Goal: Task Accomplishment & Management: Manage account settings

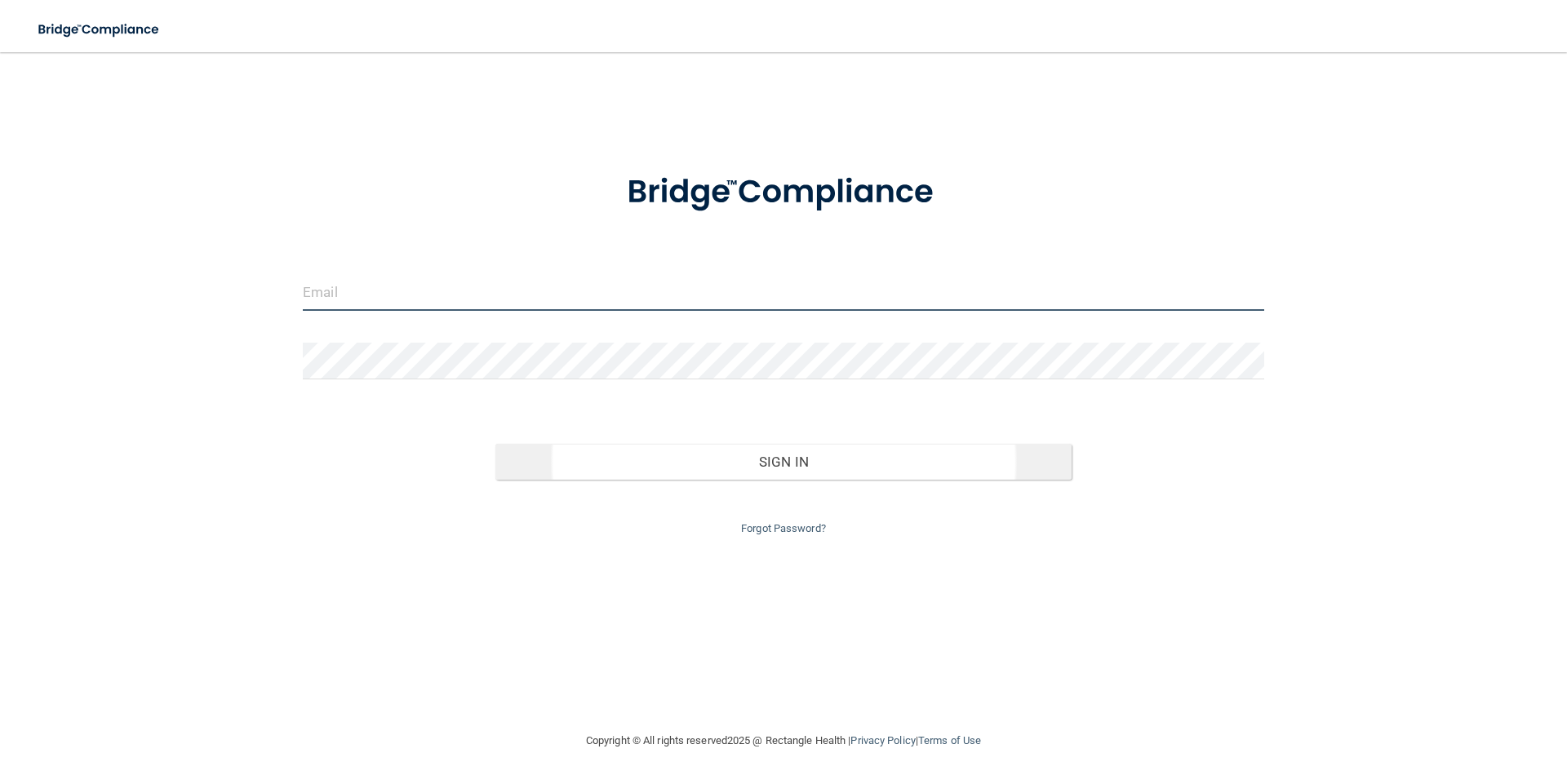
type input "[PERSON_NAME][EMAIL_ADDRESS][DOMAIN_NAME]"
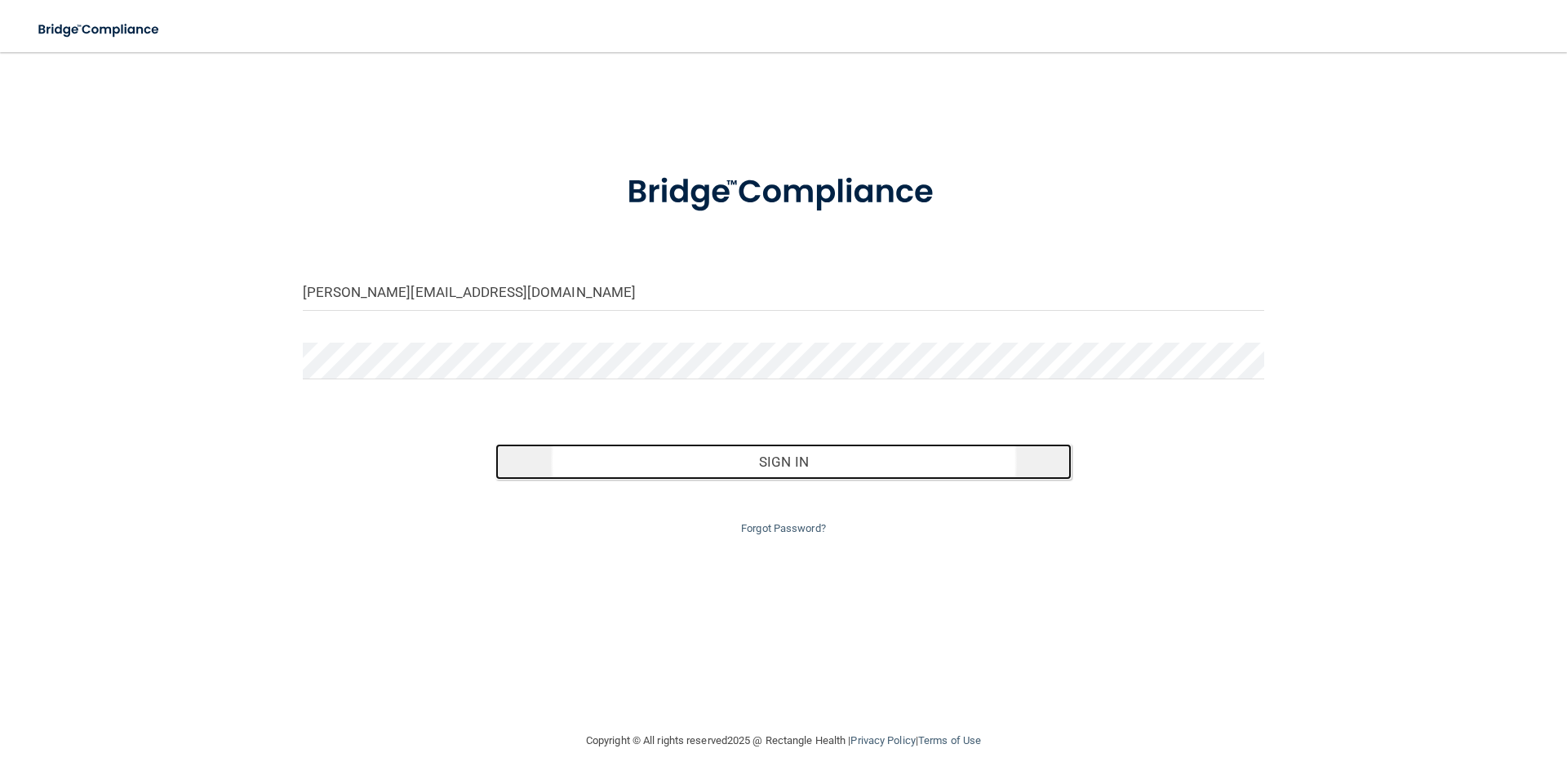
click at [787, 461] on button "Sign In" at bounding box center [784, 461] width 577 height 36
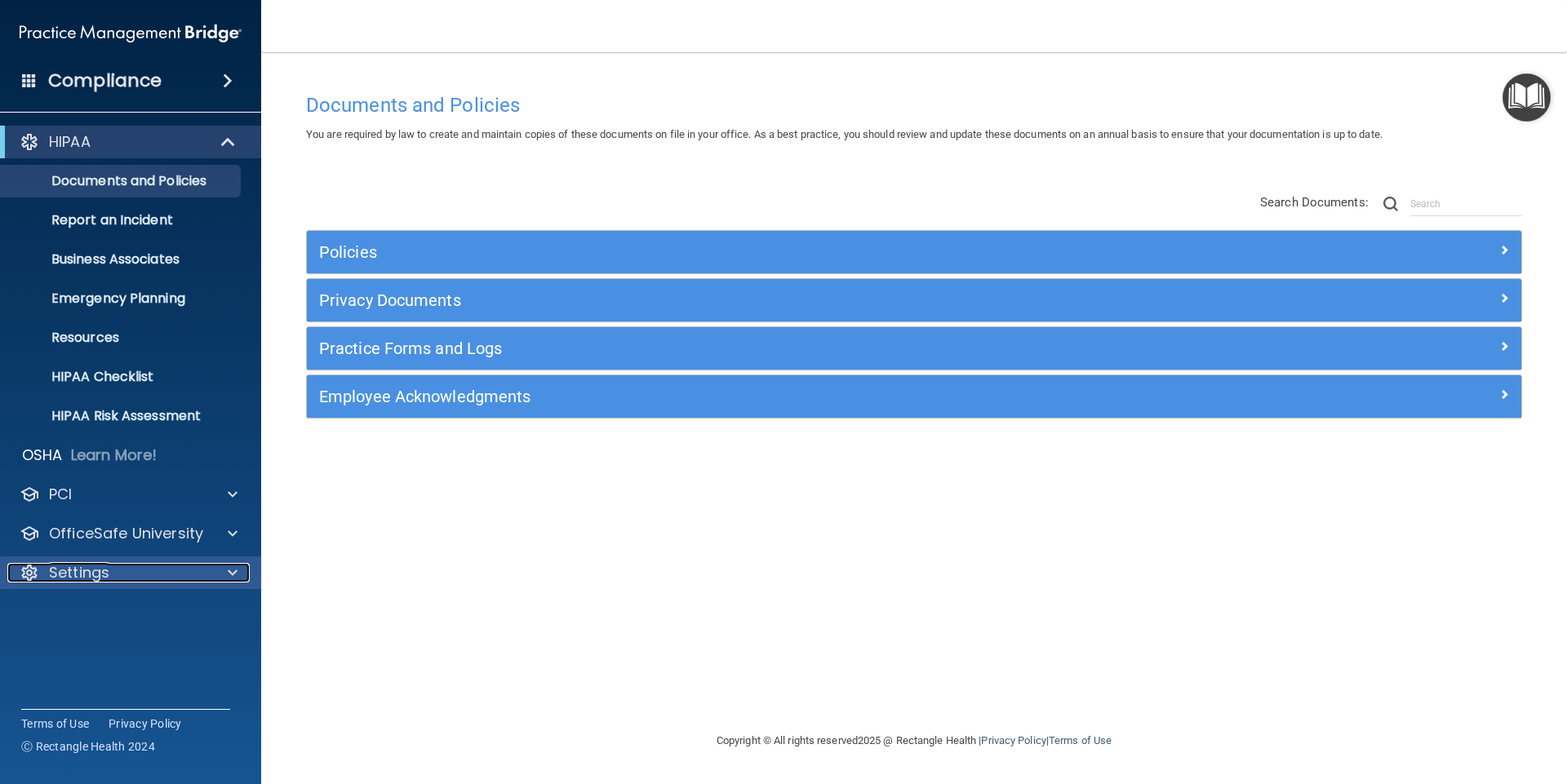
click at [137, 567] on div "Settings" at bounding box center [108, 572] width 202 height 20
click at [91, 614] on p "My Account" at bounding box center [121, 611] width 223 height 16
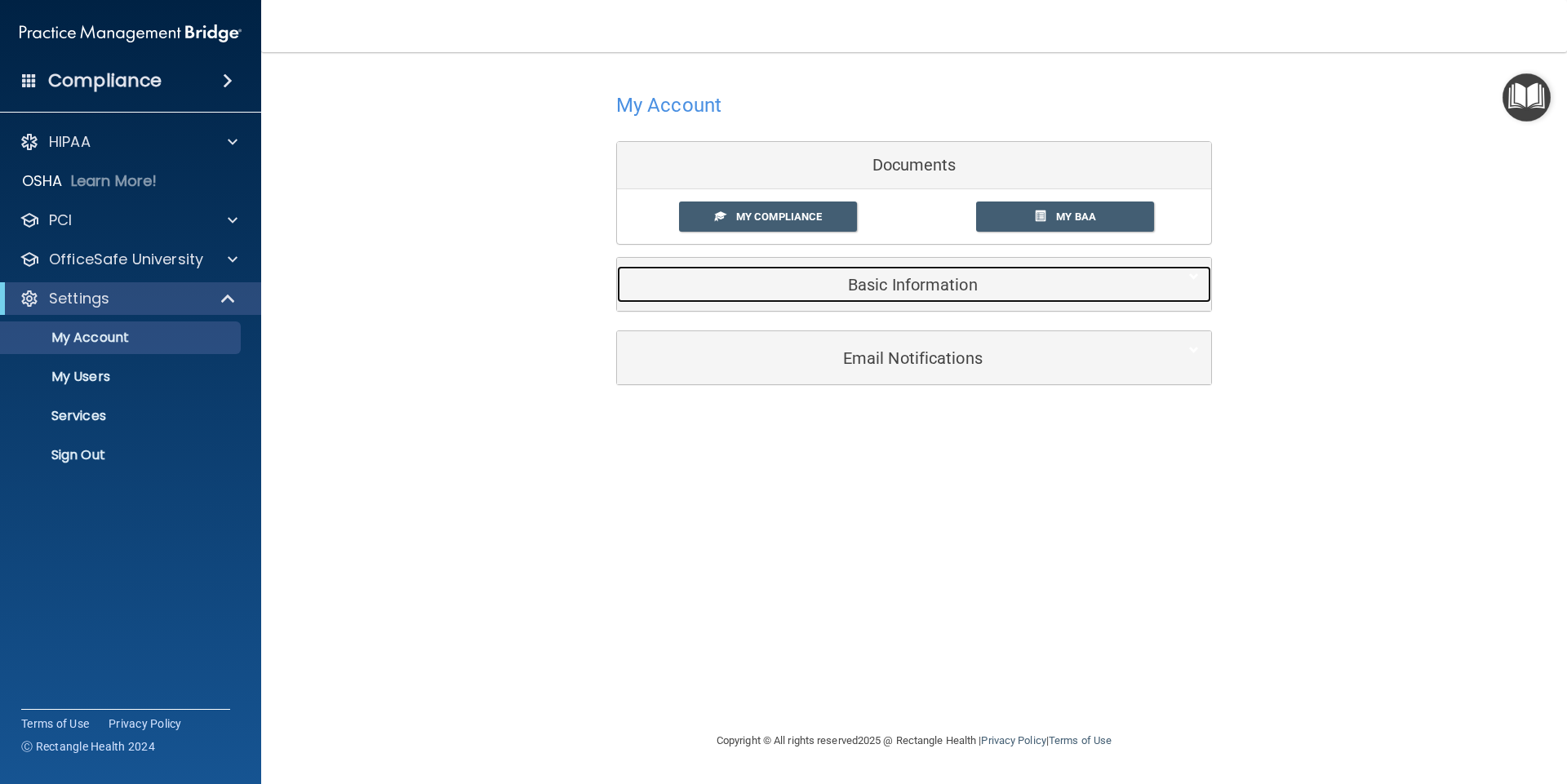
click at [842, 287] on h5 "Basic Information" at bounding box center [889, 284] width 520 height 18
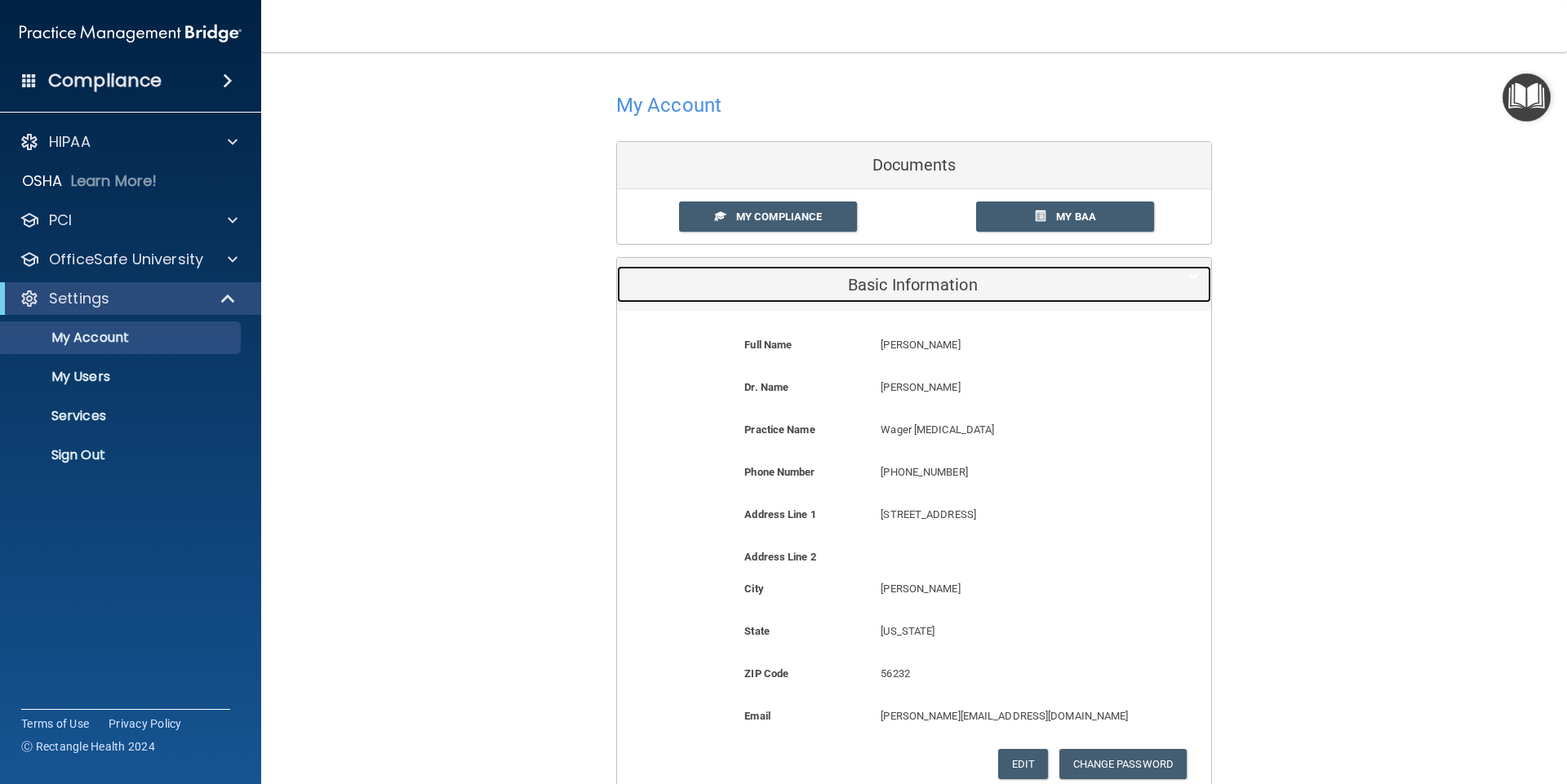
scroll to position [163, 0]
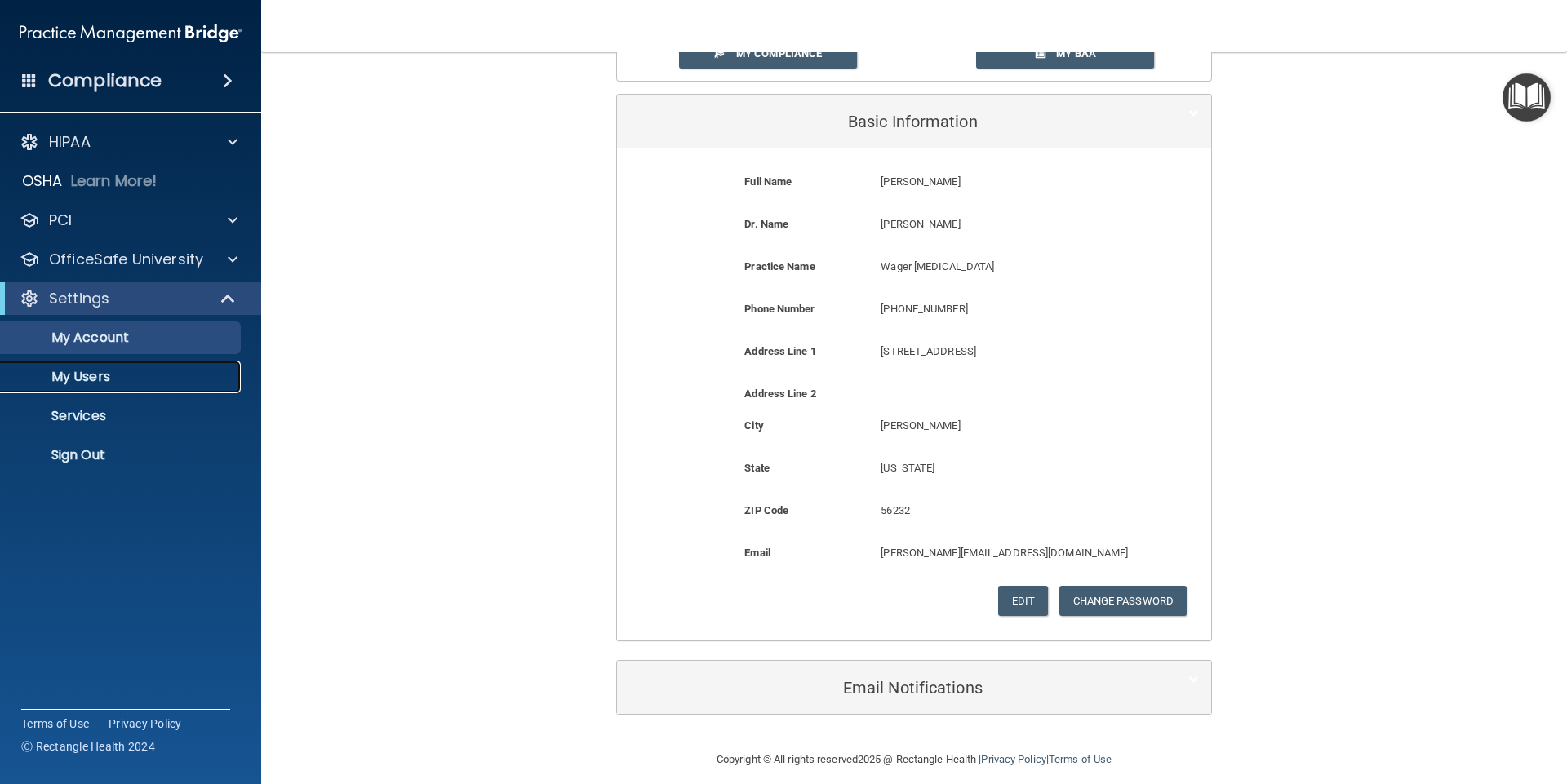
click at [105, 380] on p "My Users" at bounding box center [121, 376] width 223 height 16
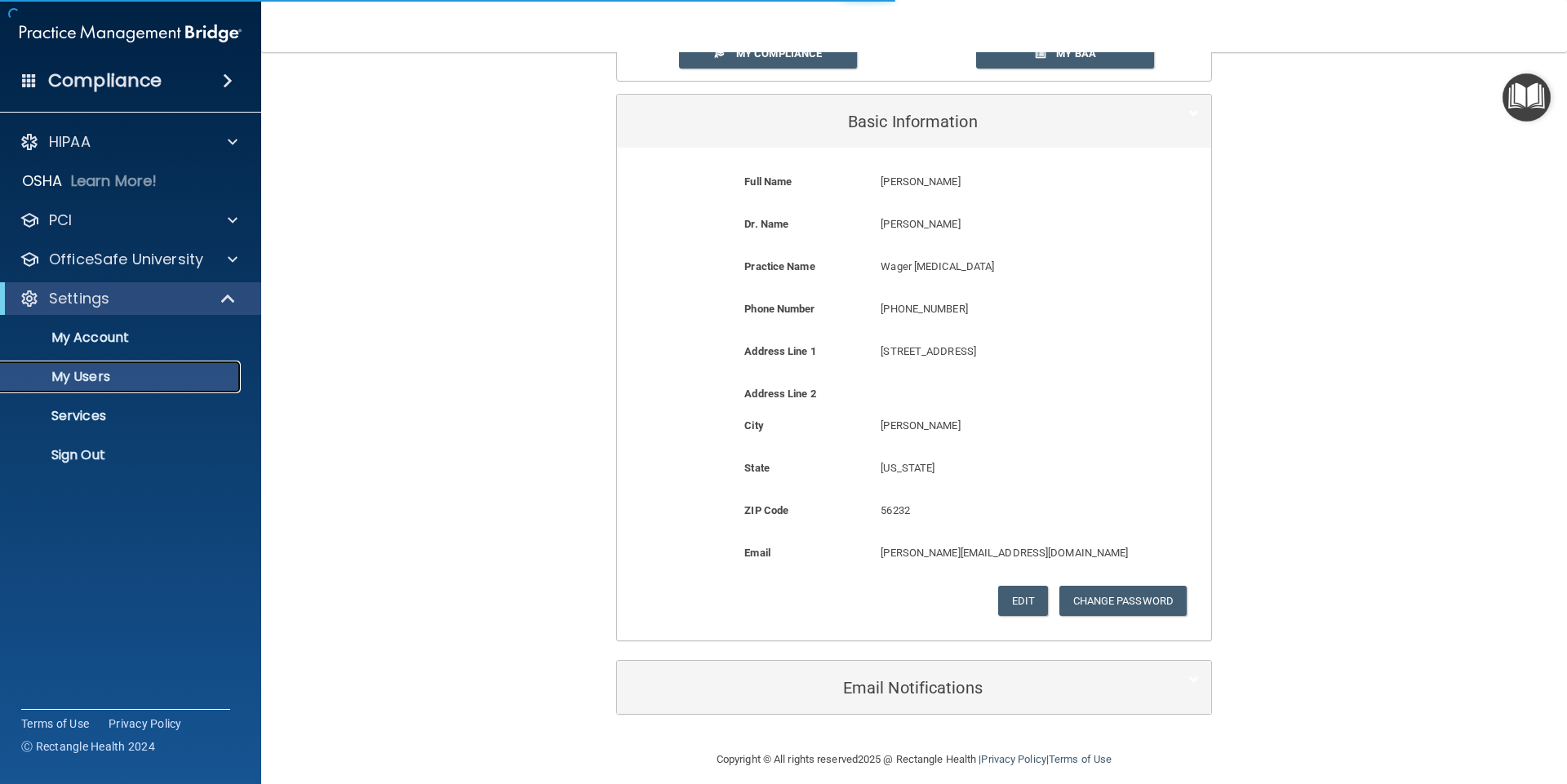
select select "20"
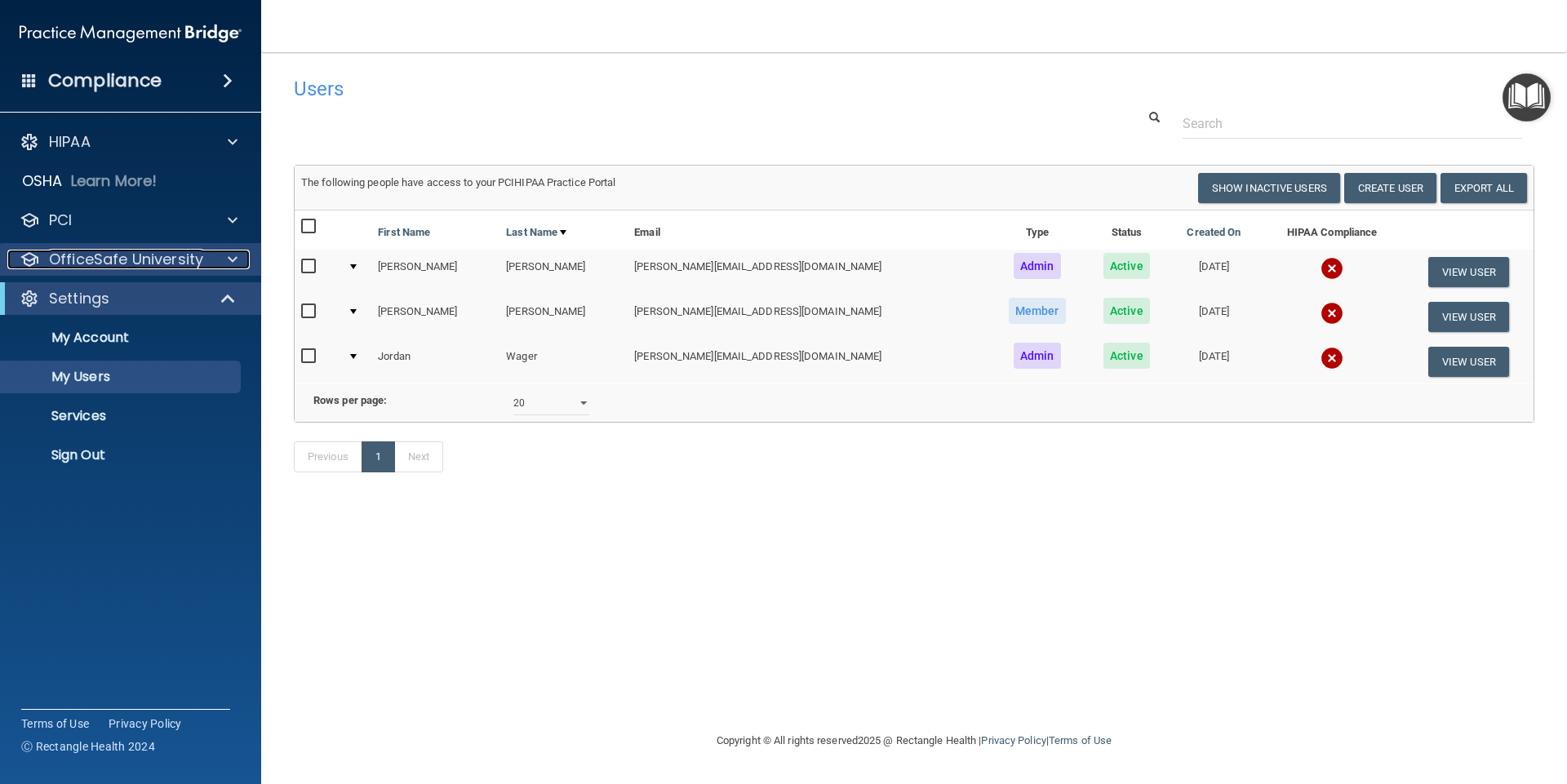
click at [186, 251] on p "OfficeSafe University" at bounding box center [126, 259] width 154 height 20
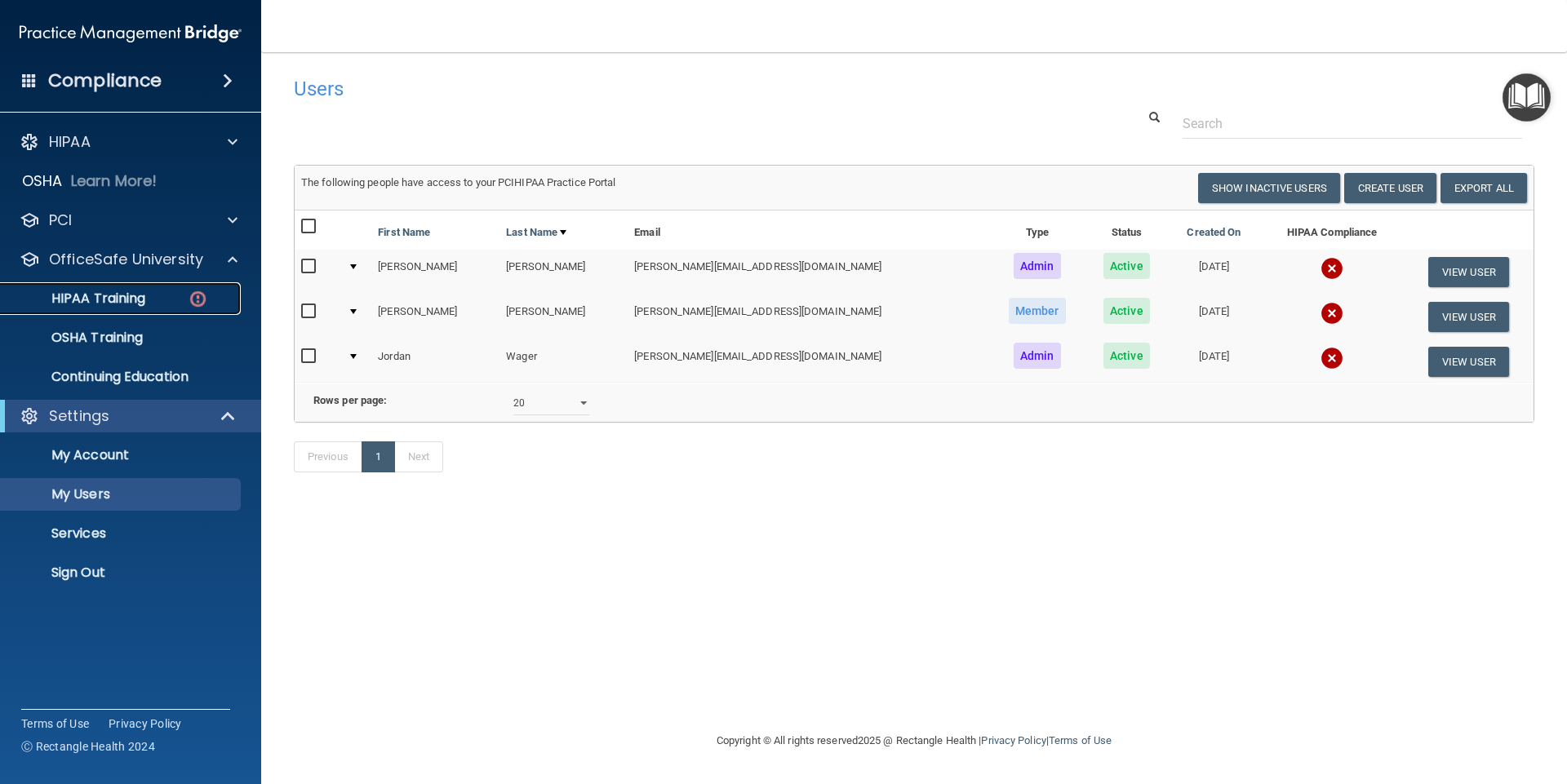
click at [119, 291] on p "HIPAA Training" at bounding box center [77, 297] width 135 height 16
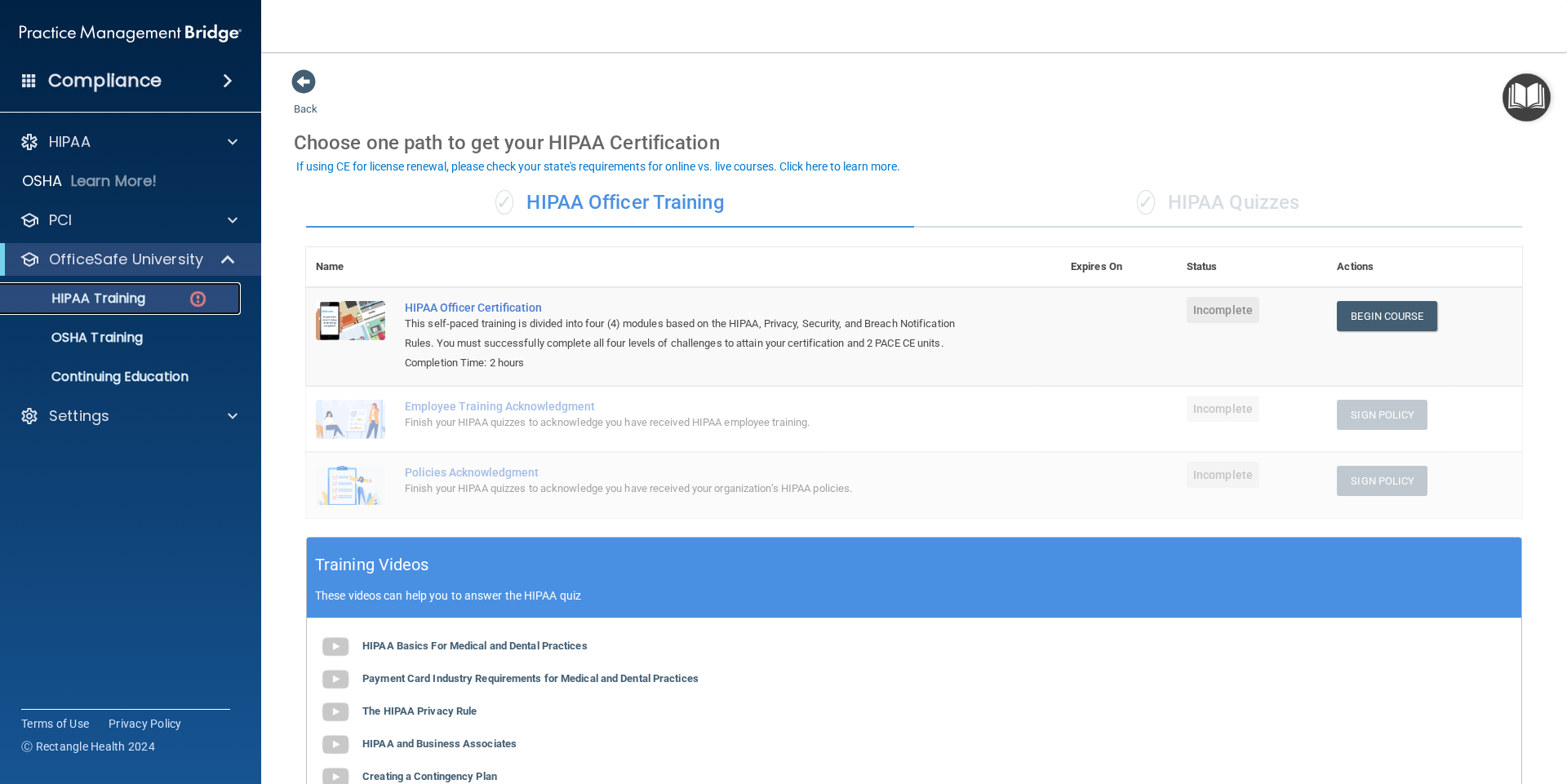
scroll to position [82, 0]
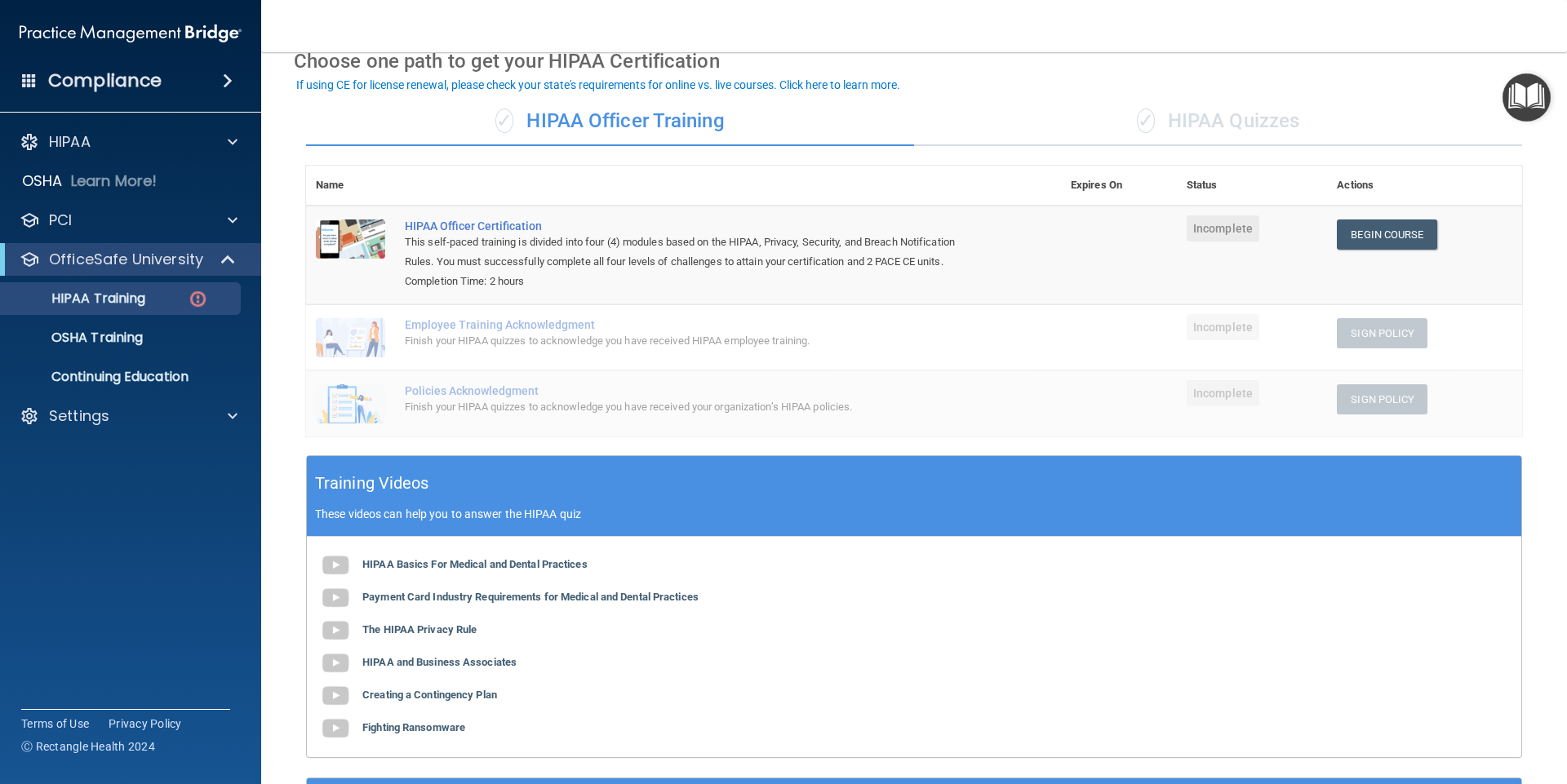
click at [1205, 122] on div "✓ HIPAA Quizzes" at bounding box center [1218, 121] width 608 height 49
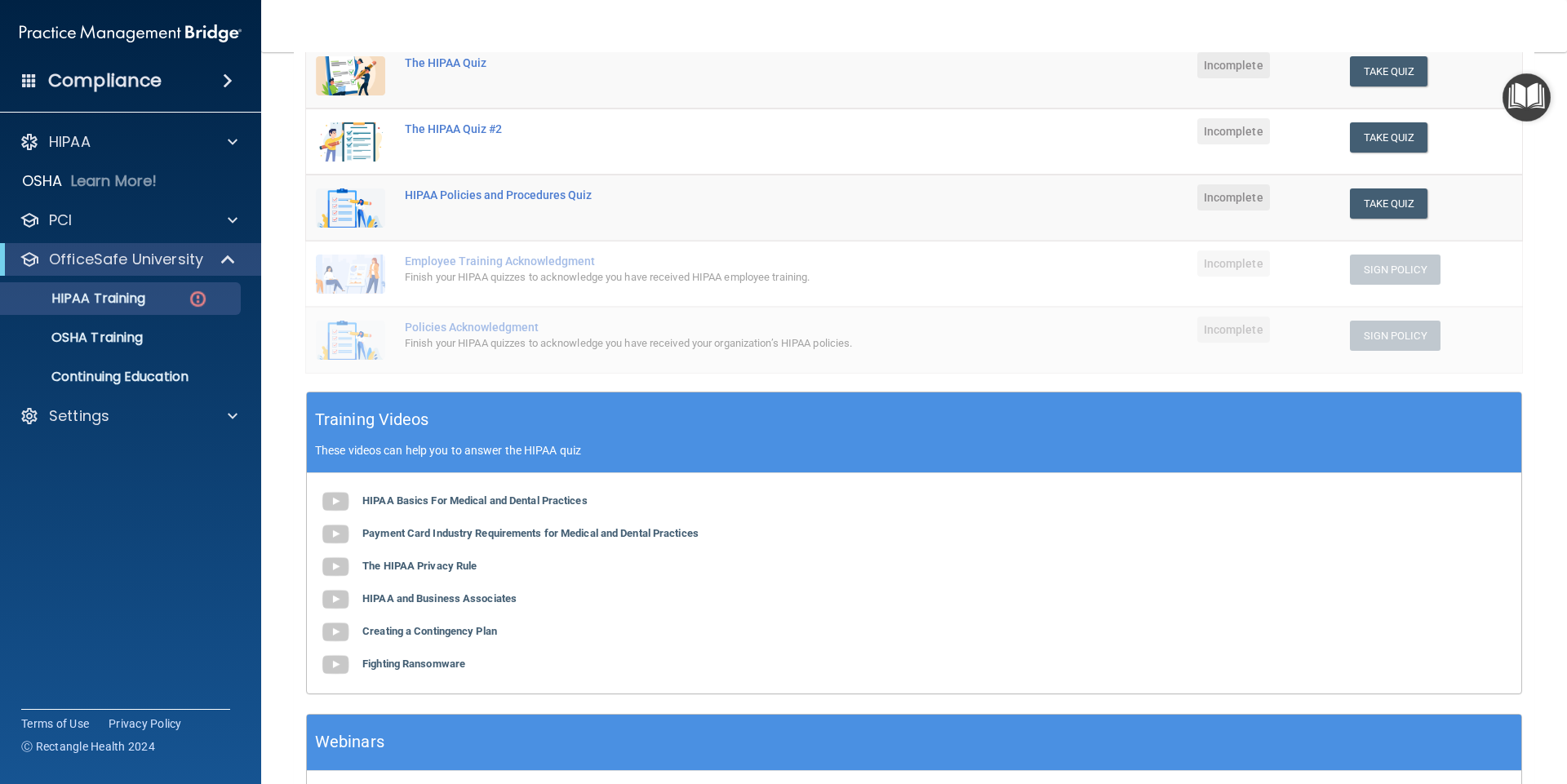
scroll to position [327, 0]
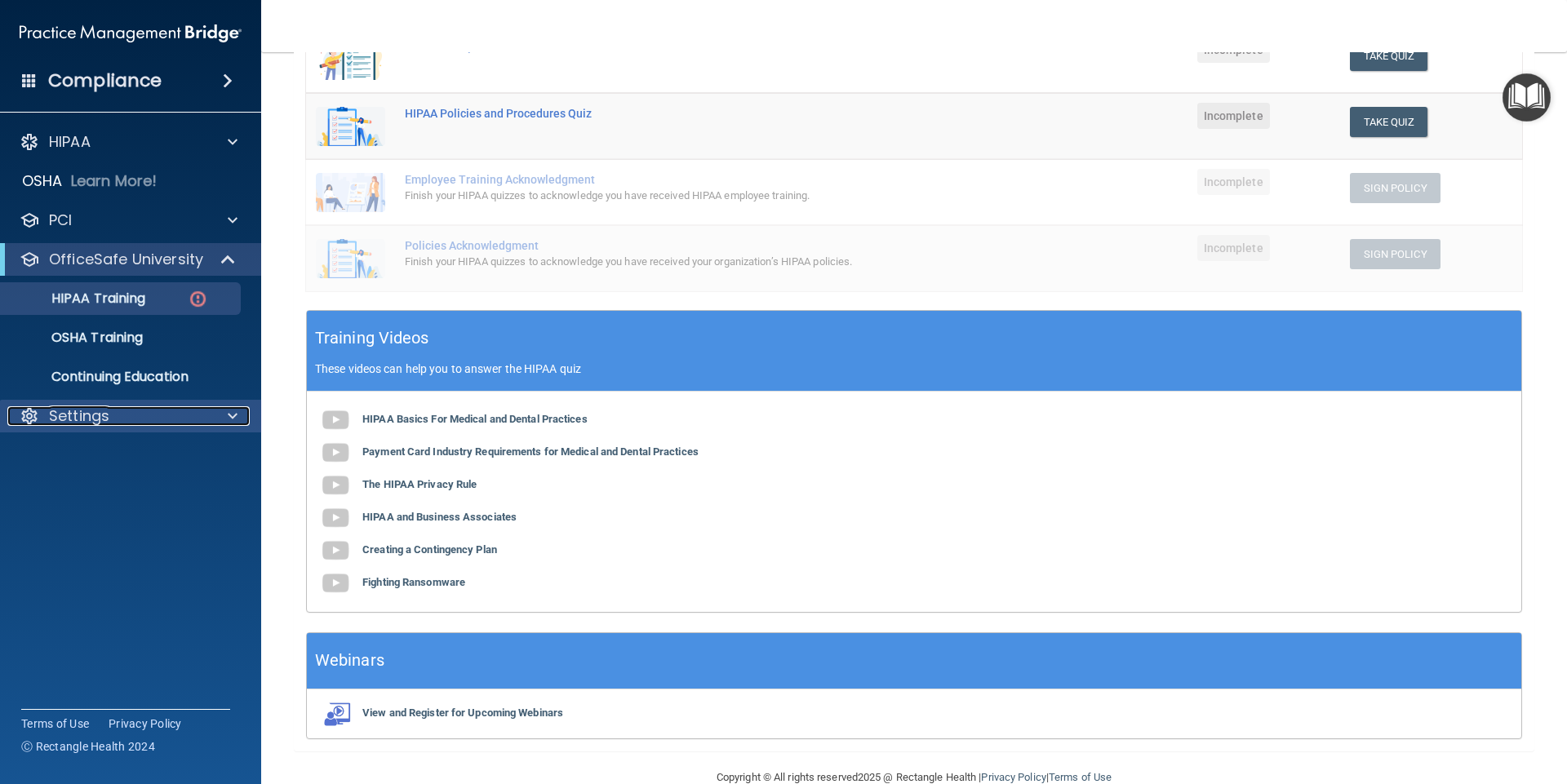
click at [110, 422] on div "Settings" at bounding box center [108, 416] width 202 height 20
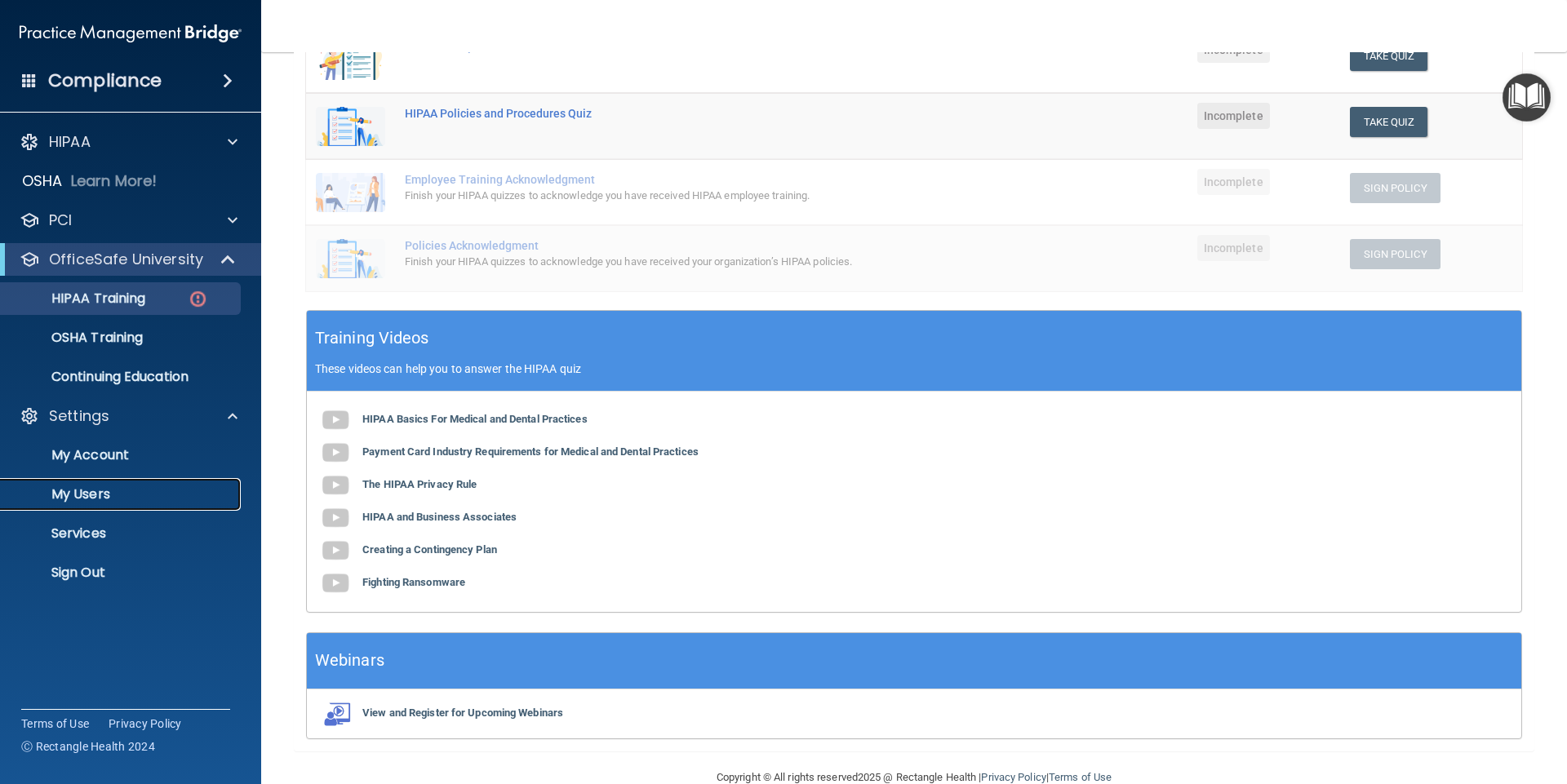
click at [99, 496] on p "My Users" at bounding box center [121, 493] width 223 height 16
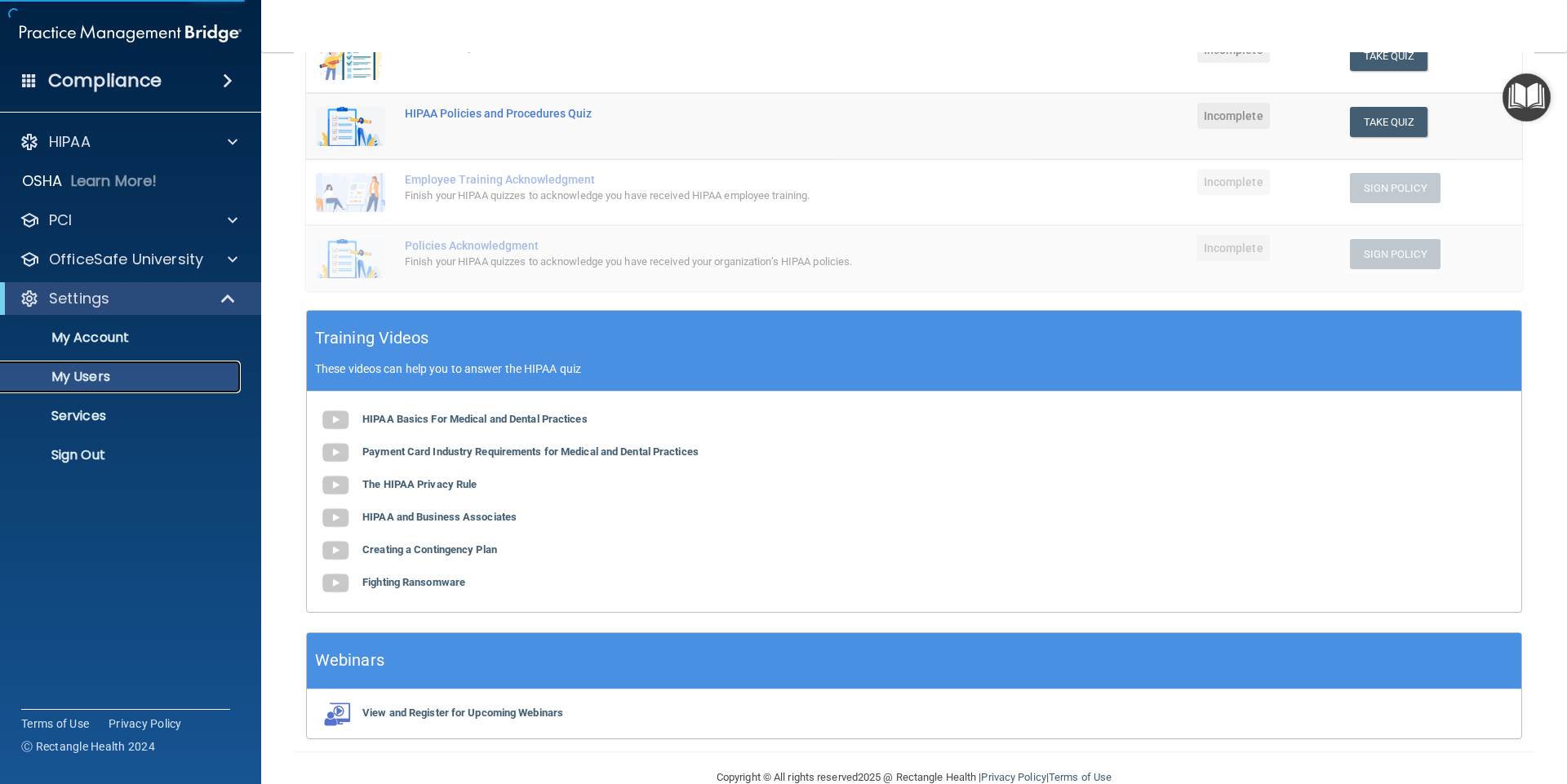
select select "20"
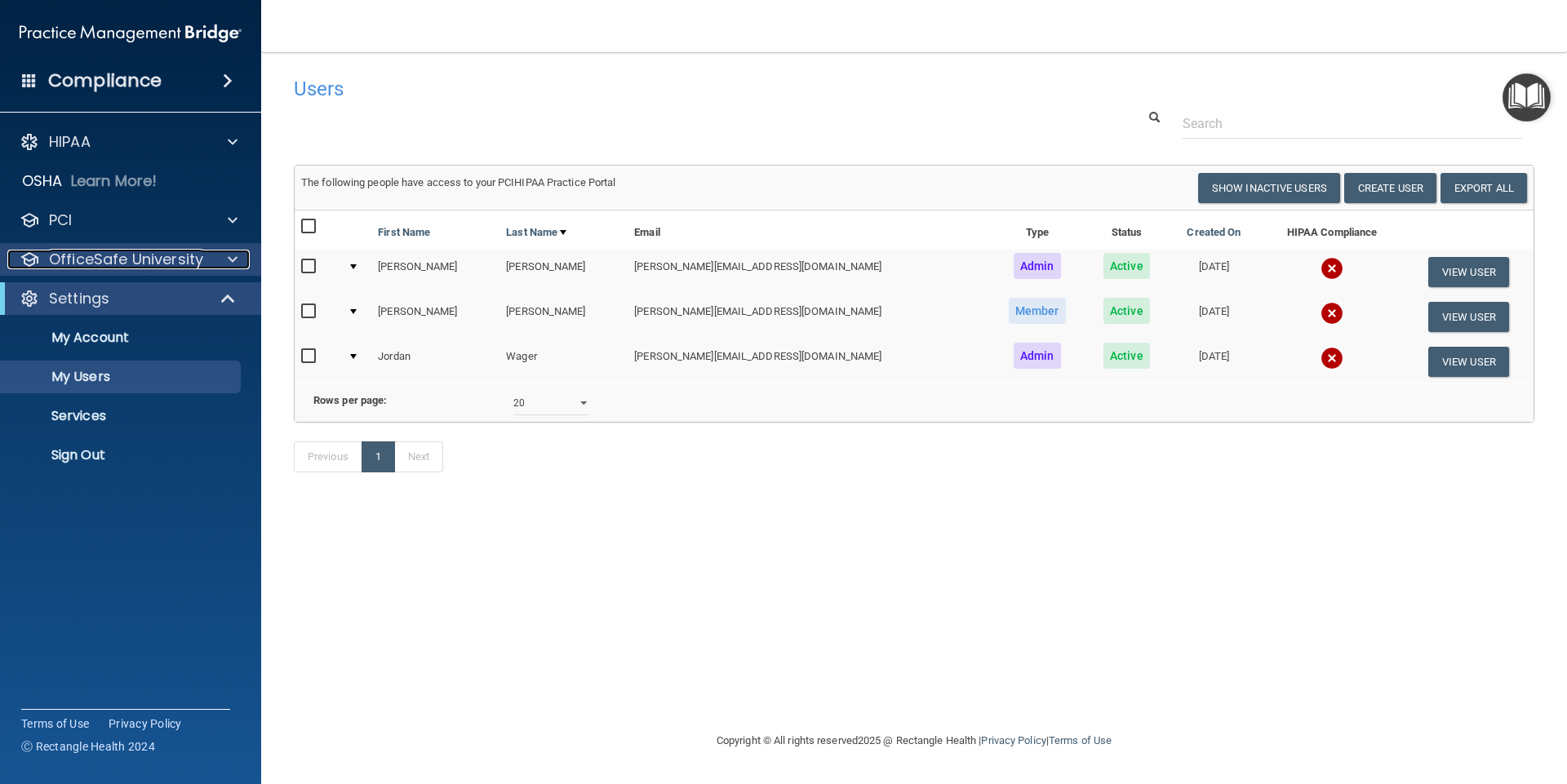
click at [98, 258] on p "OfficeSafe University" at bounding box center [126, 259] width 154 height 20
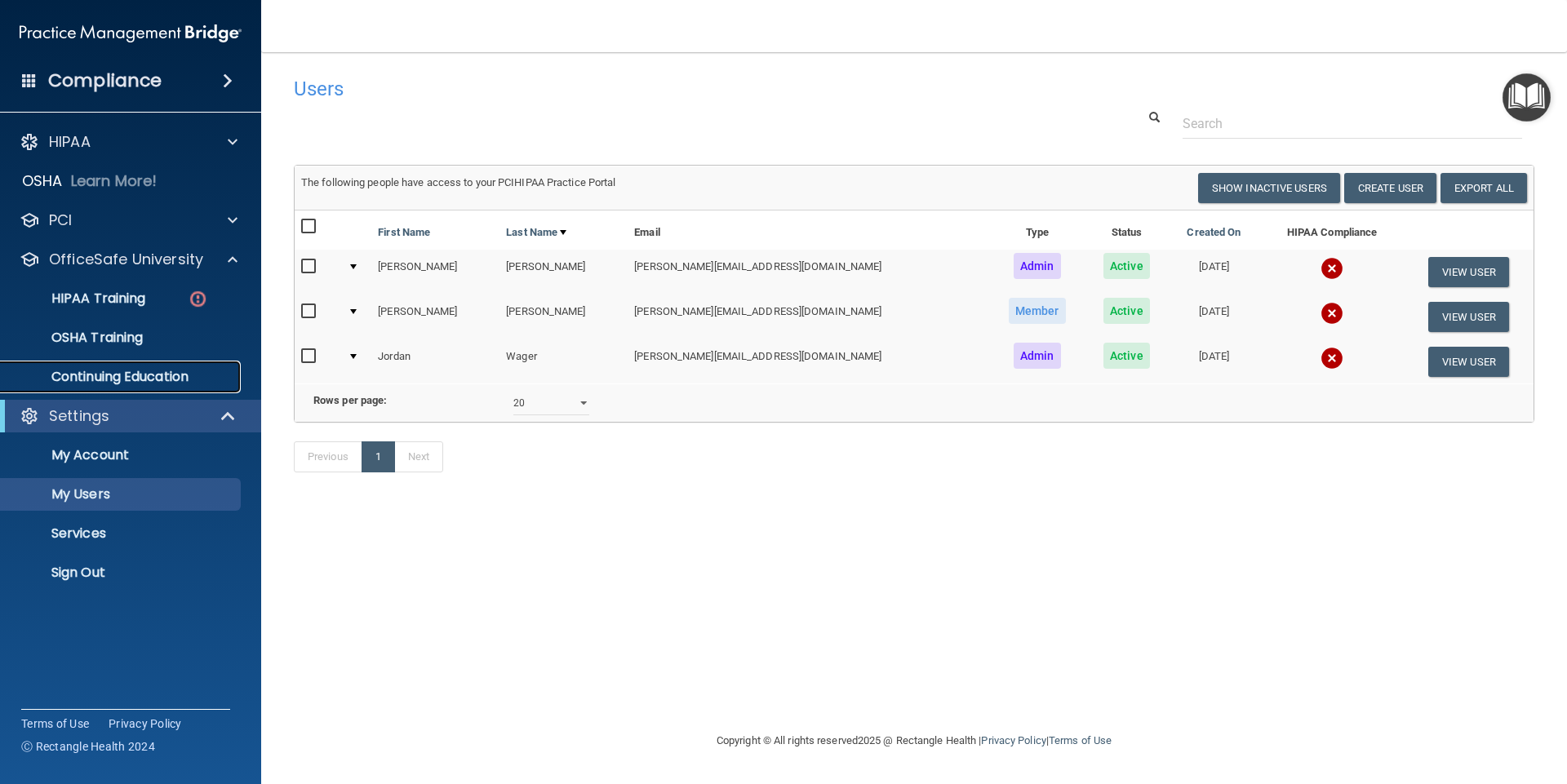
click at [122, 380] on p "Continuing Education" at bounding box center [121, 376] width 223 height 16
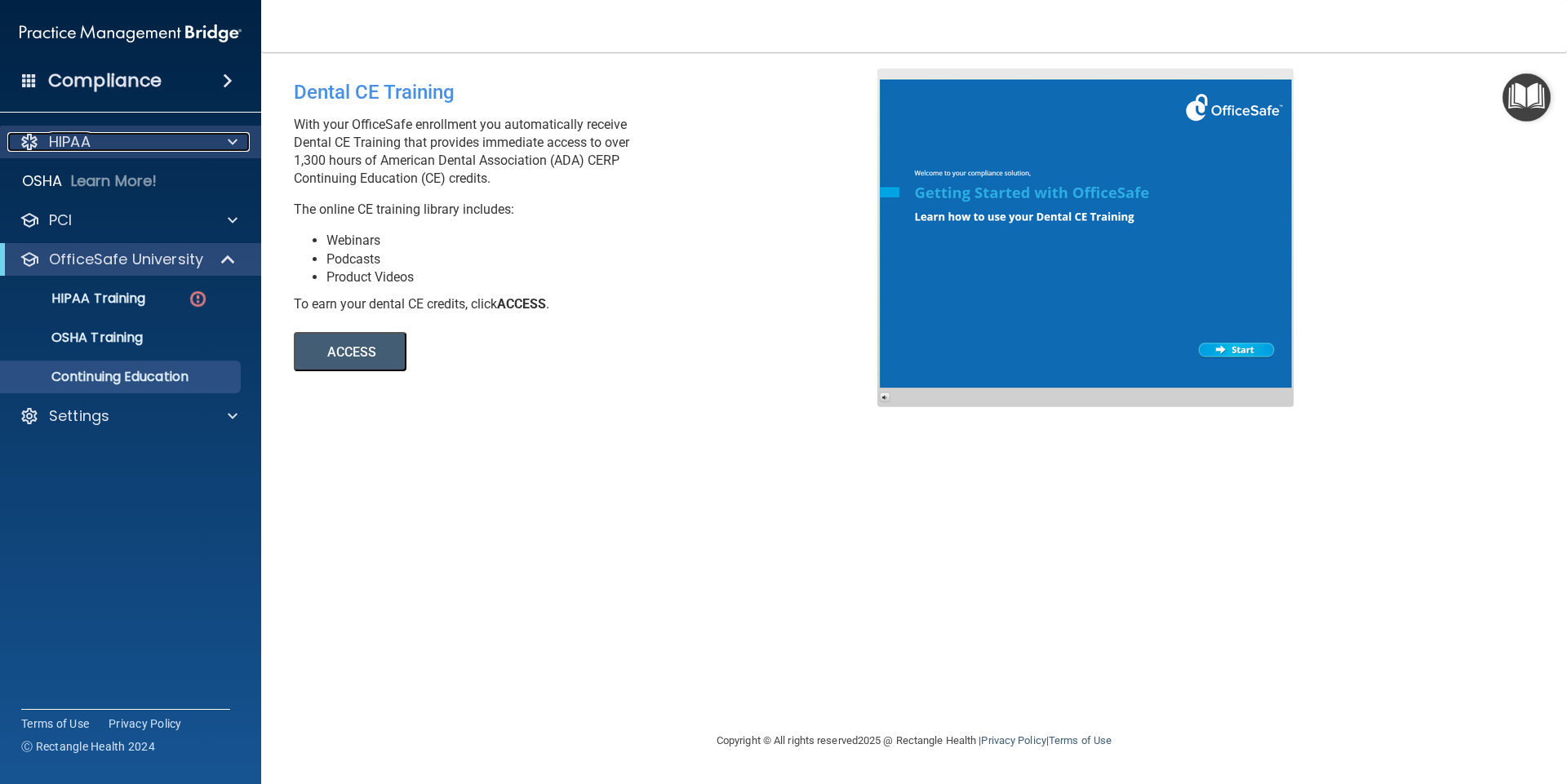
click at [108, 145] on div "HIPAA" at bounding box center [108, 141] width 202 height 20
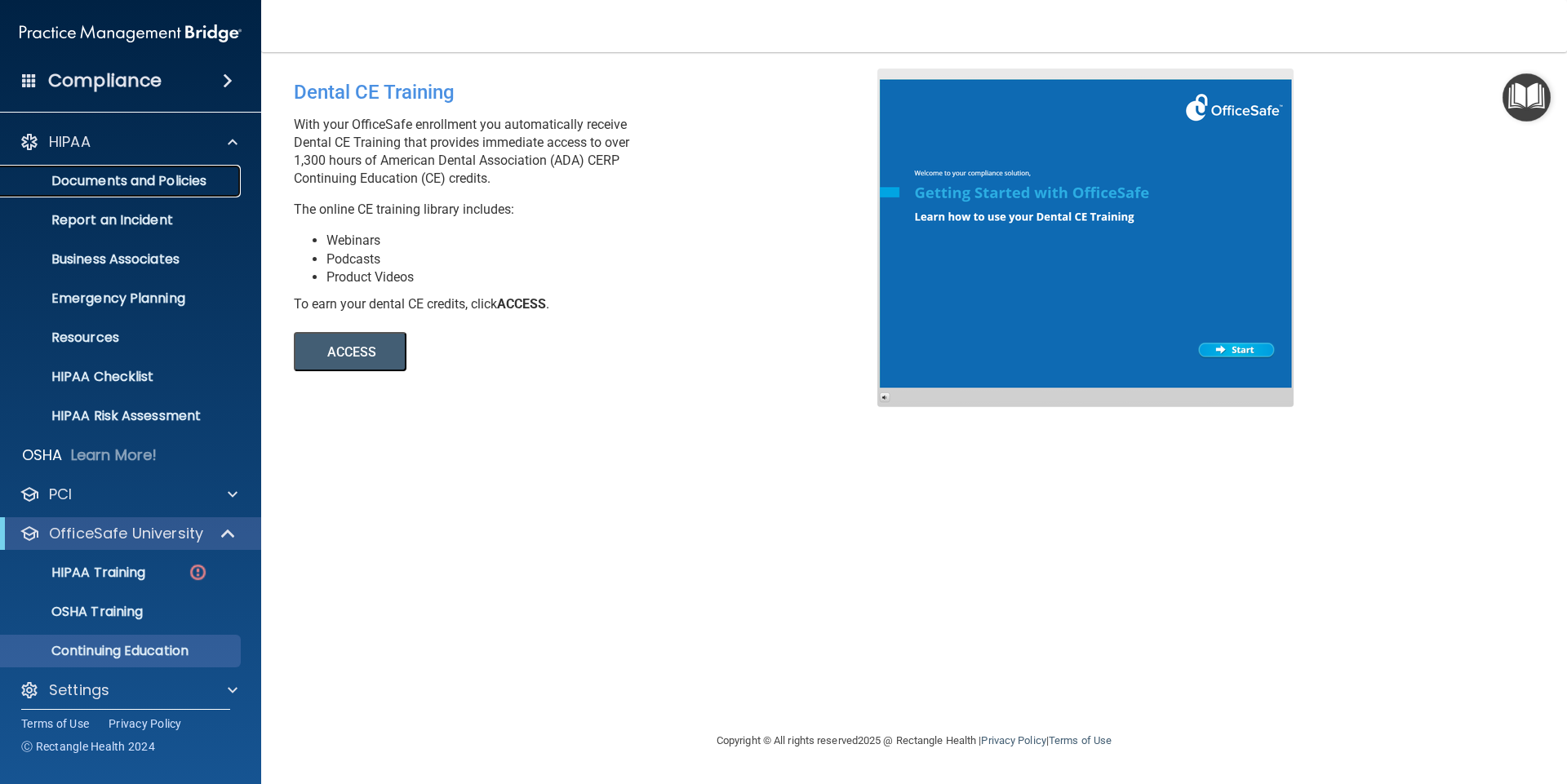
click at [126, 173] on p "Documents and Policies" at bounding box center [121, 181] width 223 height 16
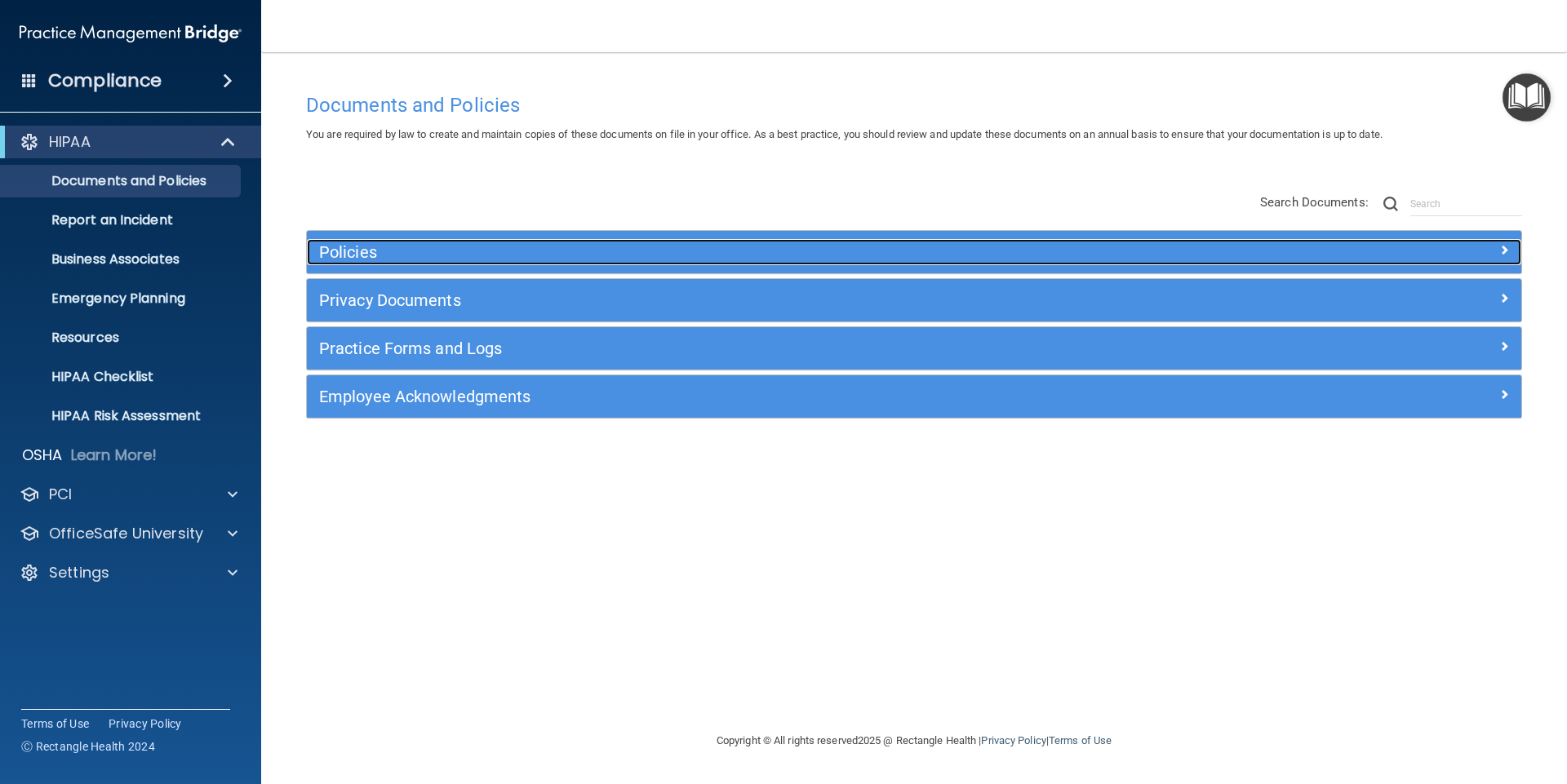
click at [453, 258] on h5 "Policies" at bounding box center [762, 251] width 886 height 18
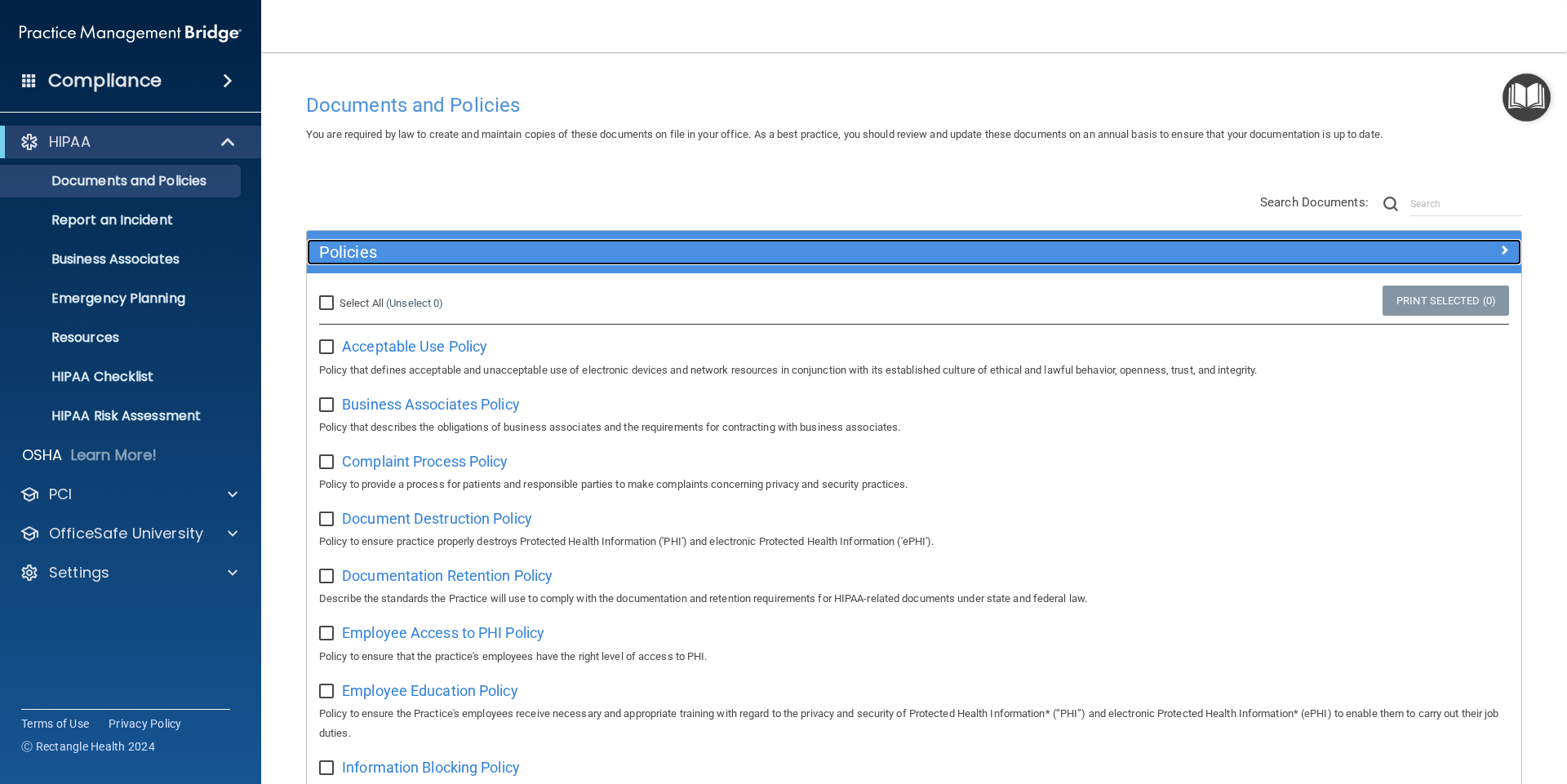
scroll to position [163, 0]
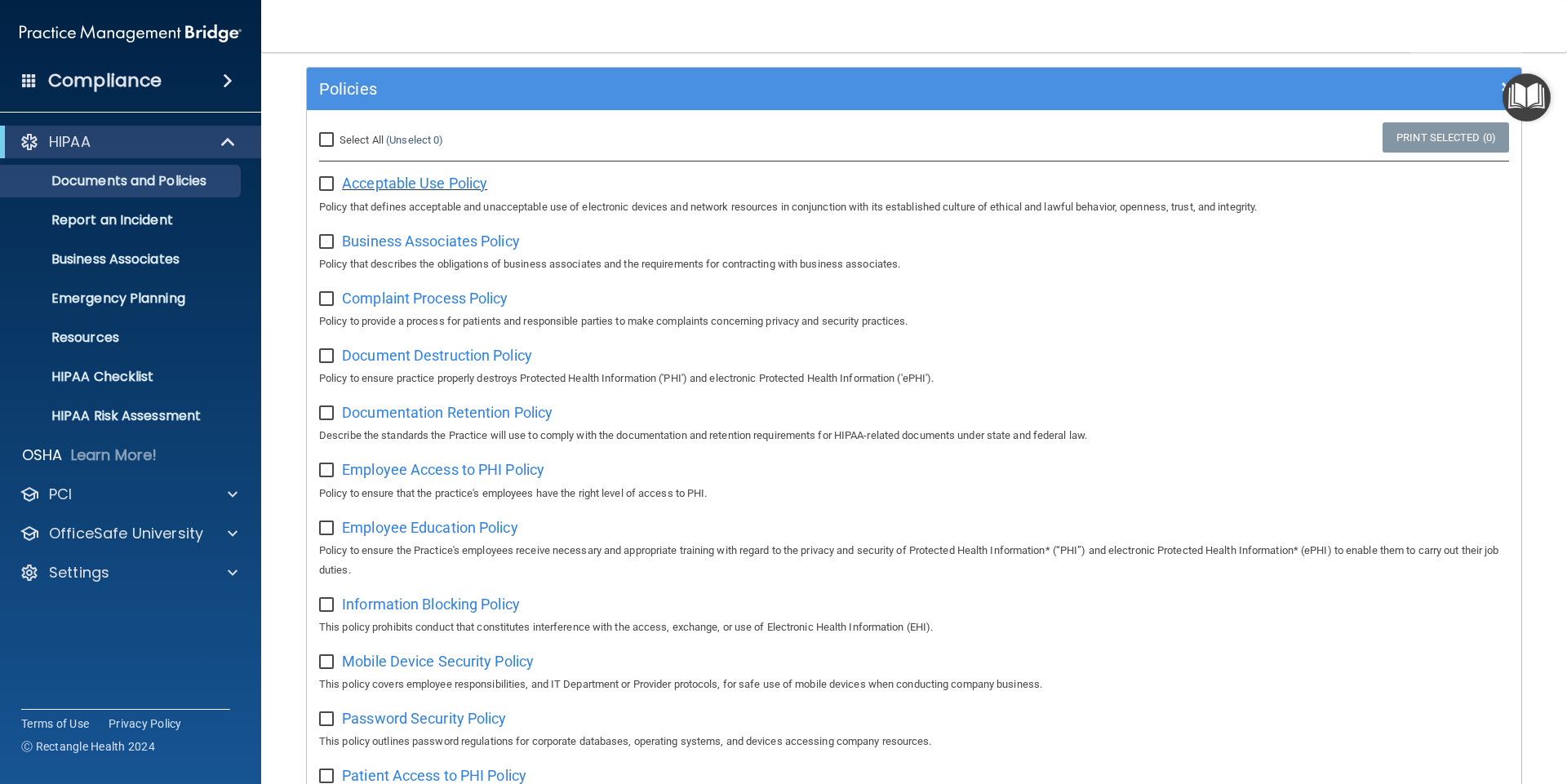
click at [428, 184] on span "Acceptable Use Policy" at bounding box center [414, 183] width 145 height 17
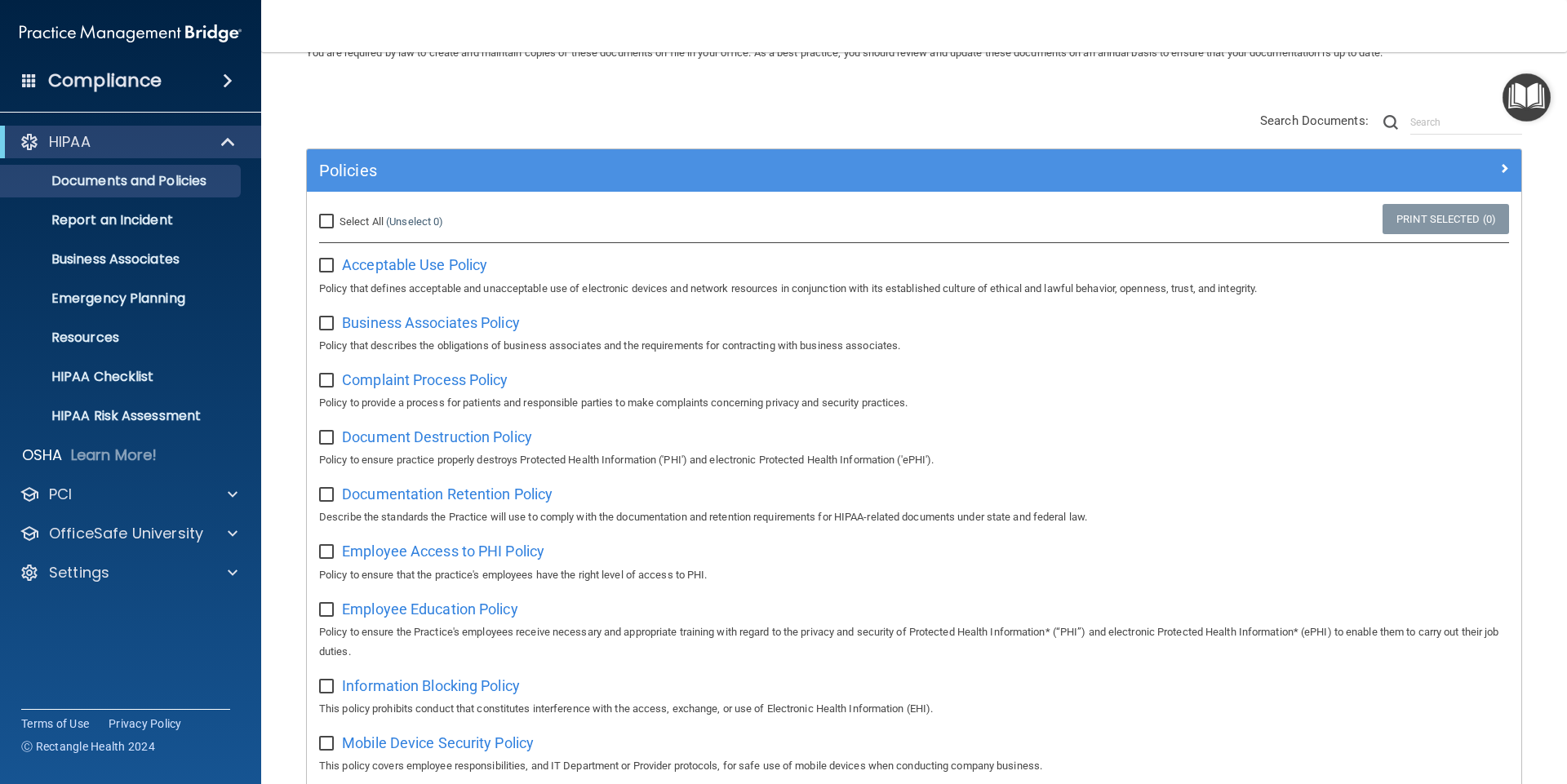
scroll to position [0, 0]
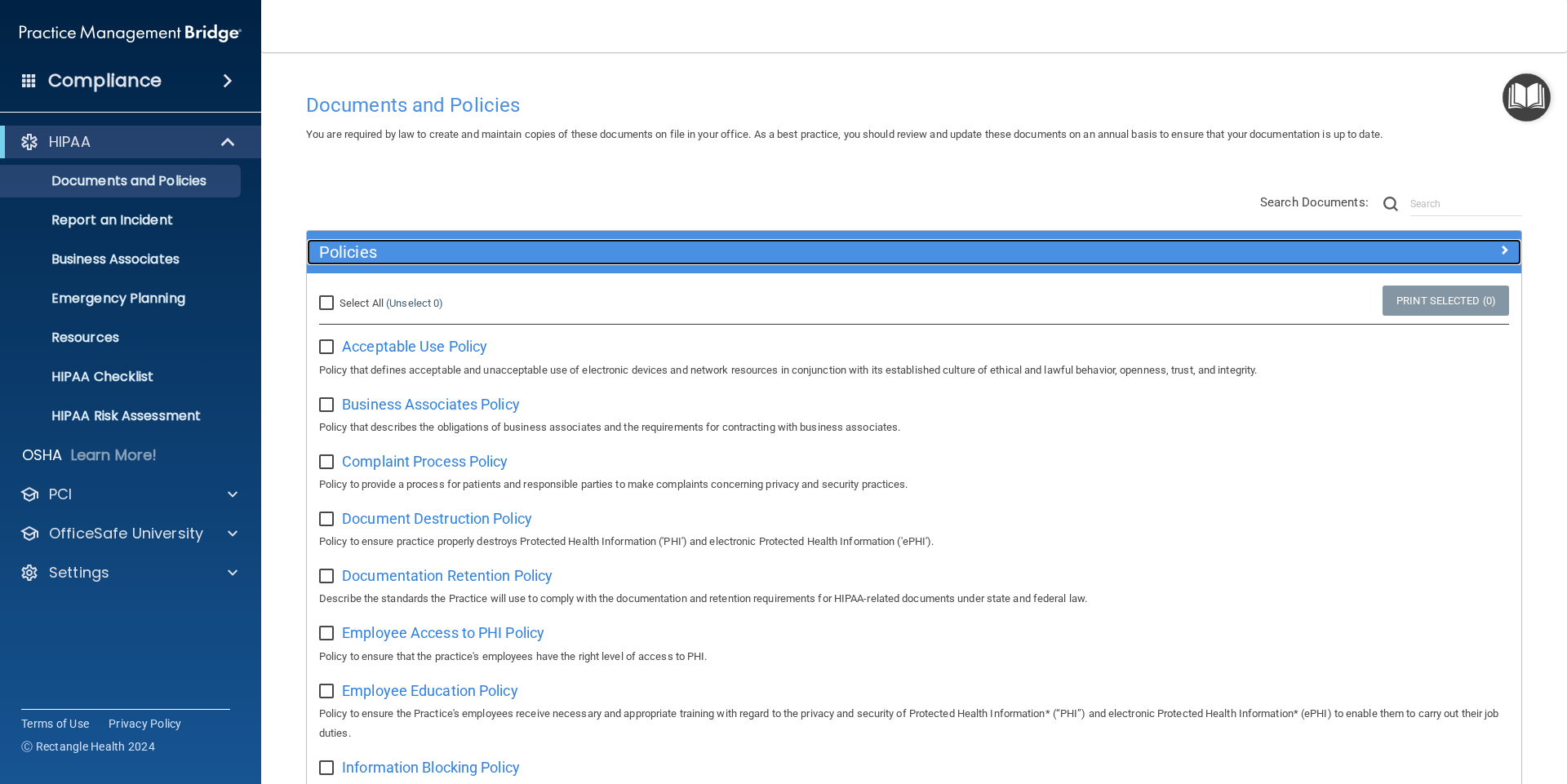
click at [351, 253] on h5 "Policies" at bounding box center [762, 251] width 886 height 18
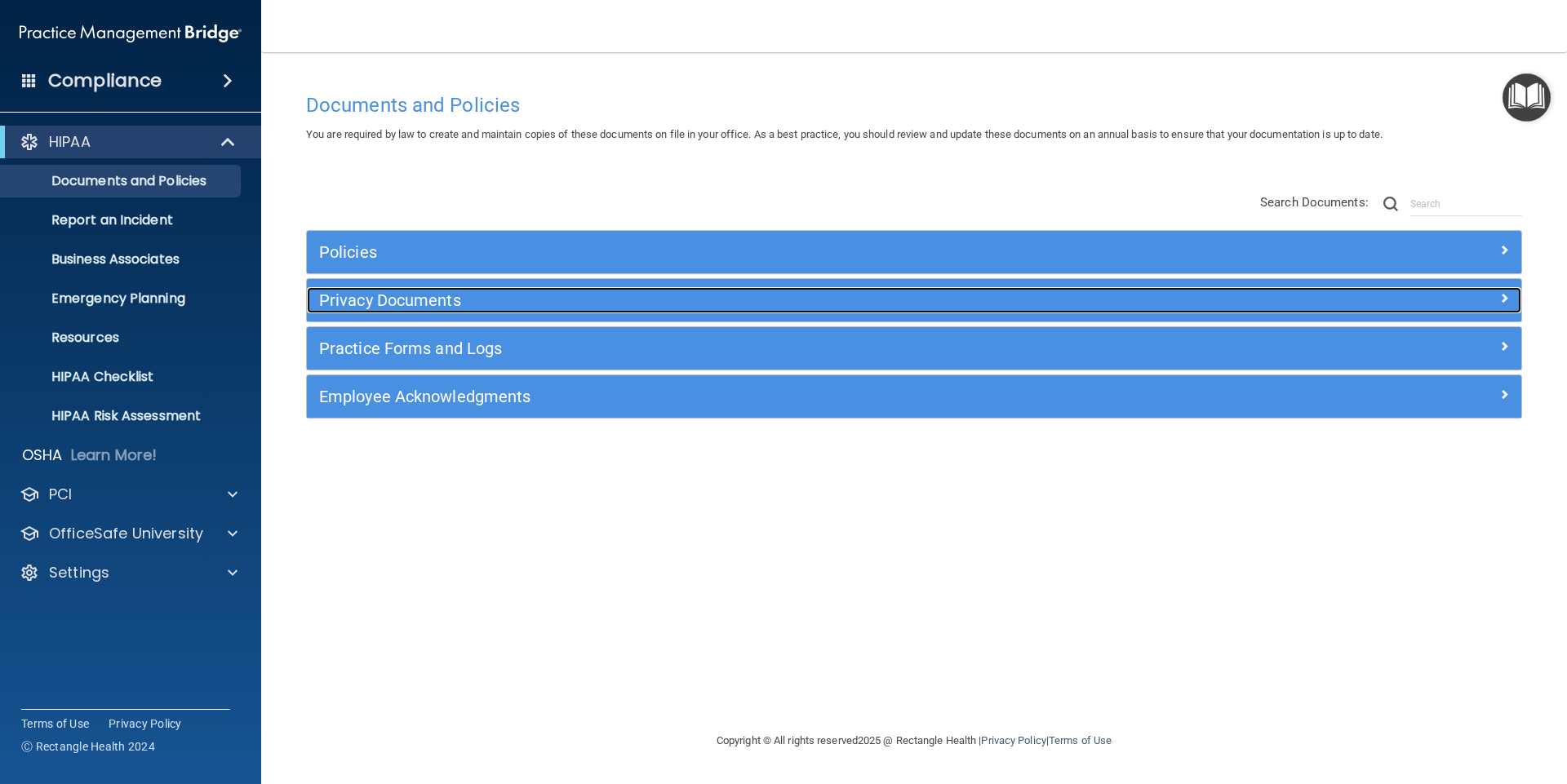
click at [370, 296] on h5 "Privacy Documents" at bounding box center [762, 299] width 886 height 18
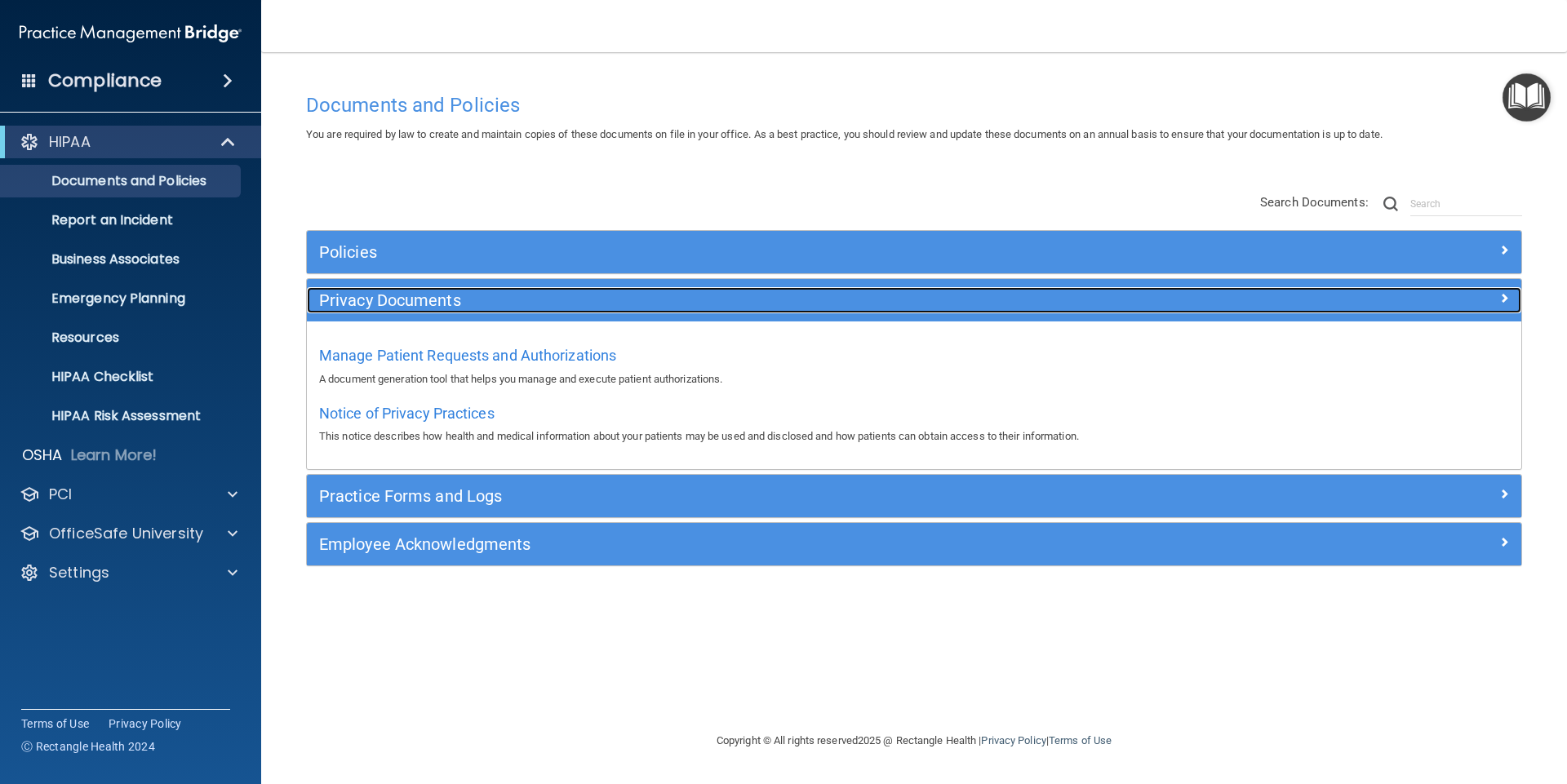
click at [456, 296] on h5 "Privacy Documents" at bounding box center [762, 299] width 886 height 18
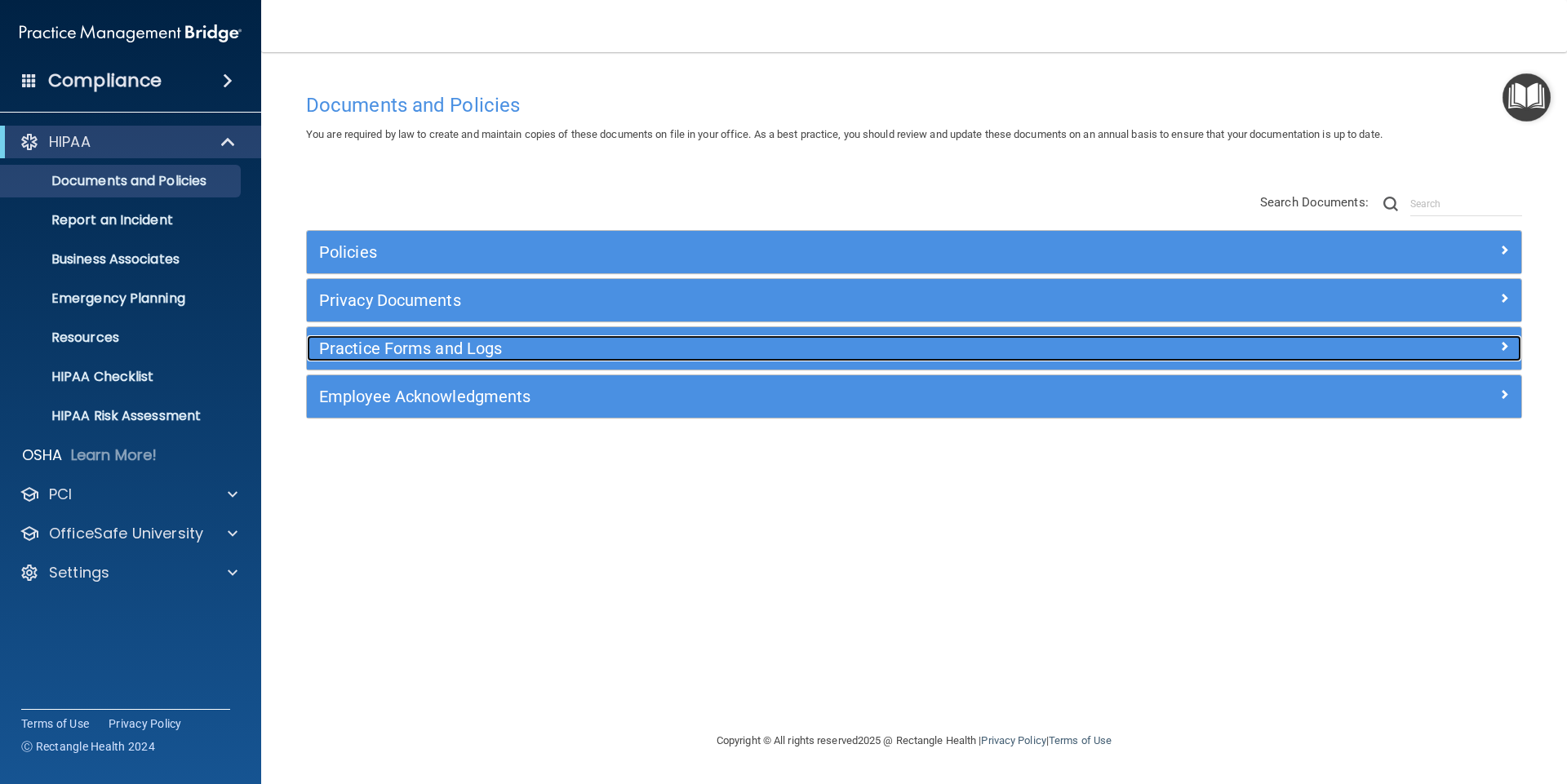
click at [437, 344] on h5 "Practice Forms and Logs" at bounding box center [762, 347] width 886 height 18
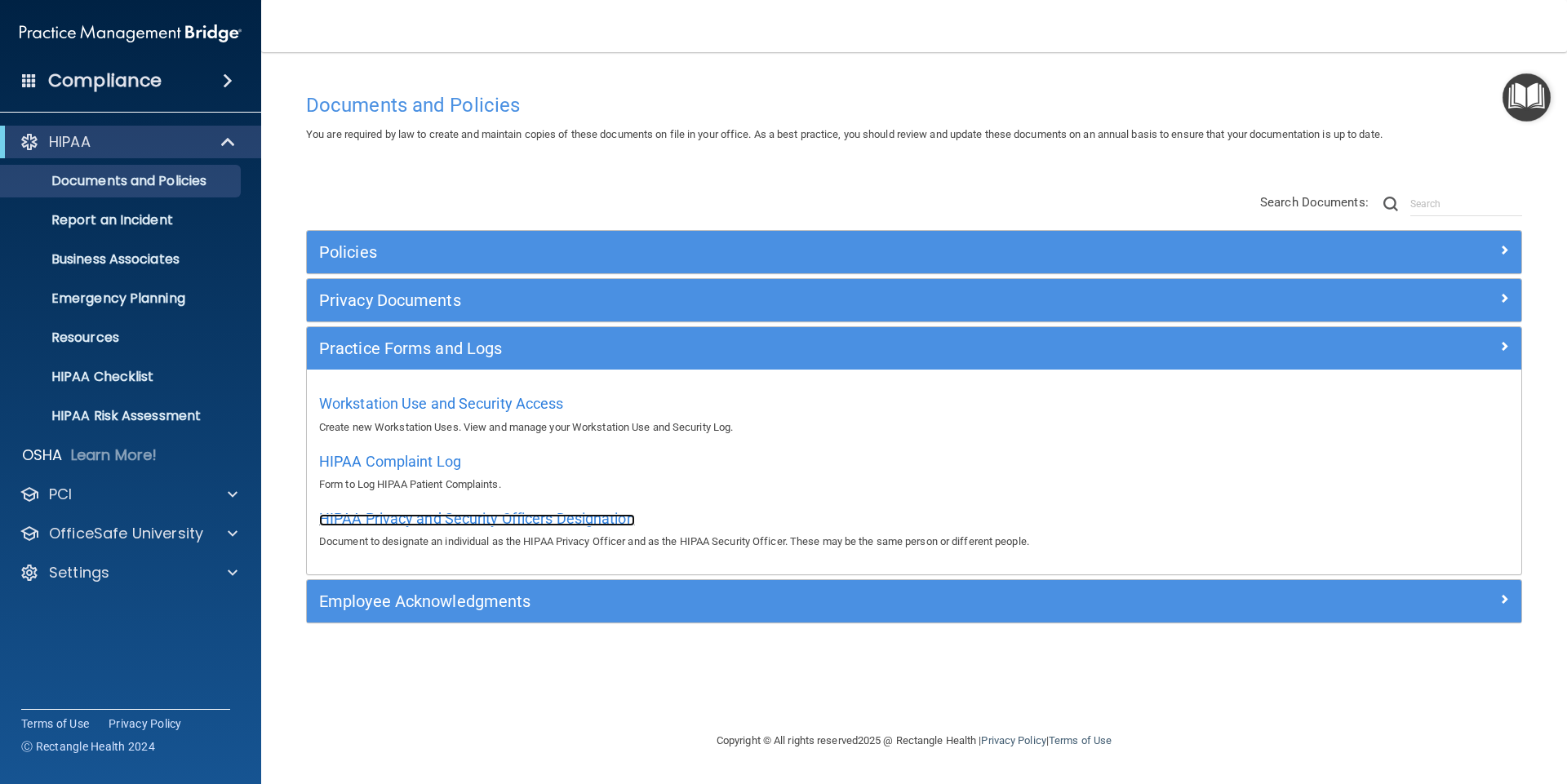
click at [452, 522] on span "HIPAA Privacy and Security Officers Designation" at bounding box center [477, 519] width 315 height 17
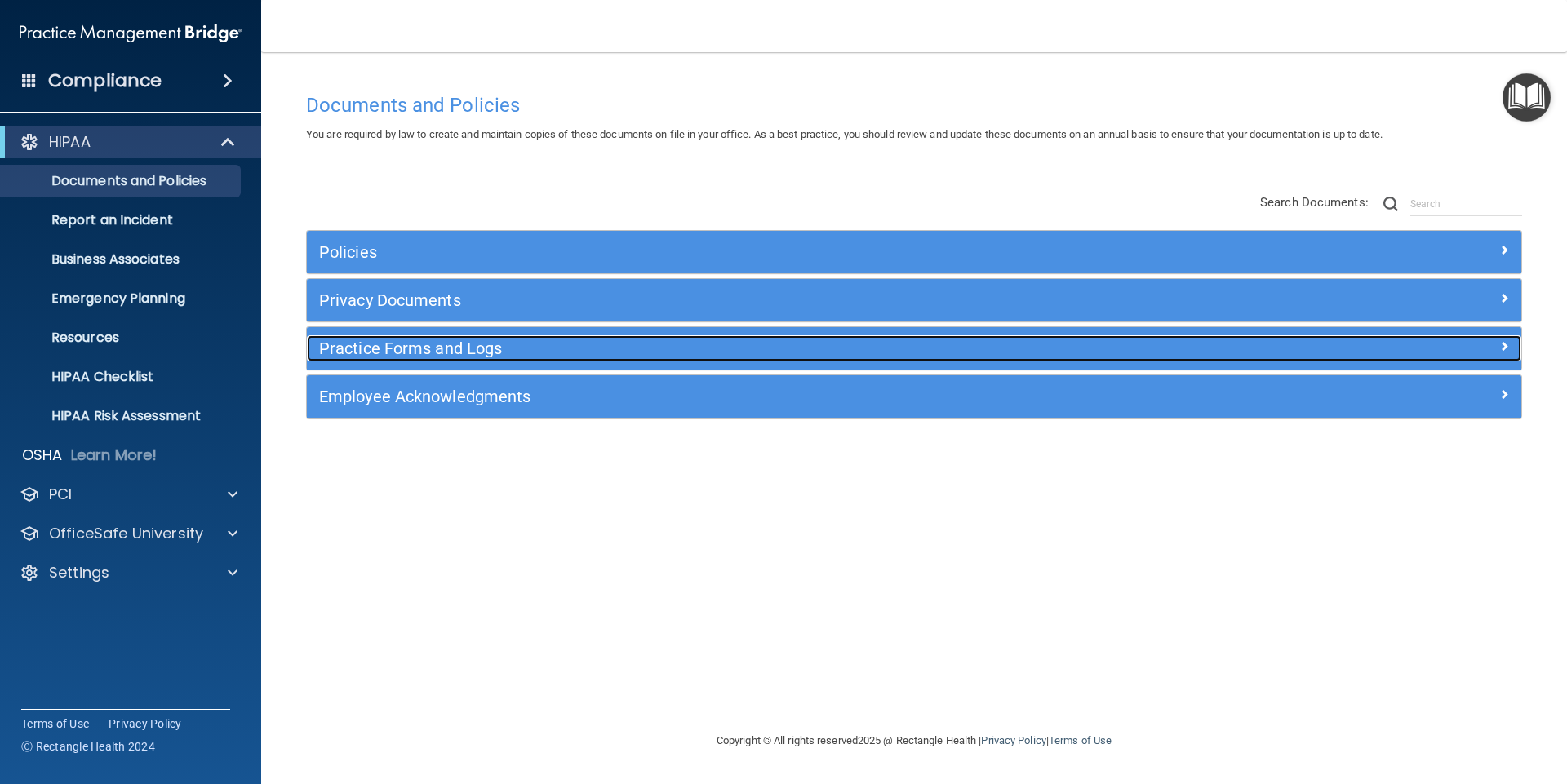
click at [465, 348] on h5 "Practice Forms and Logs" at bounding box center [762, 347] width 886 height 18
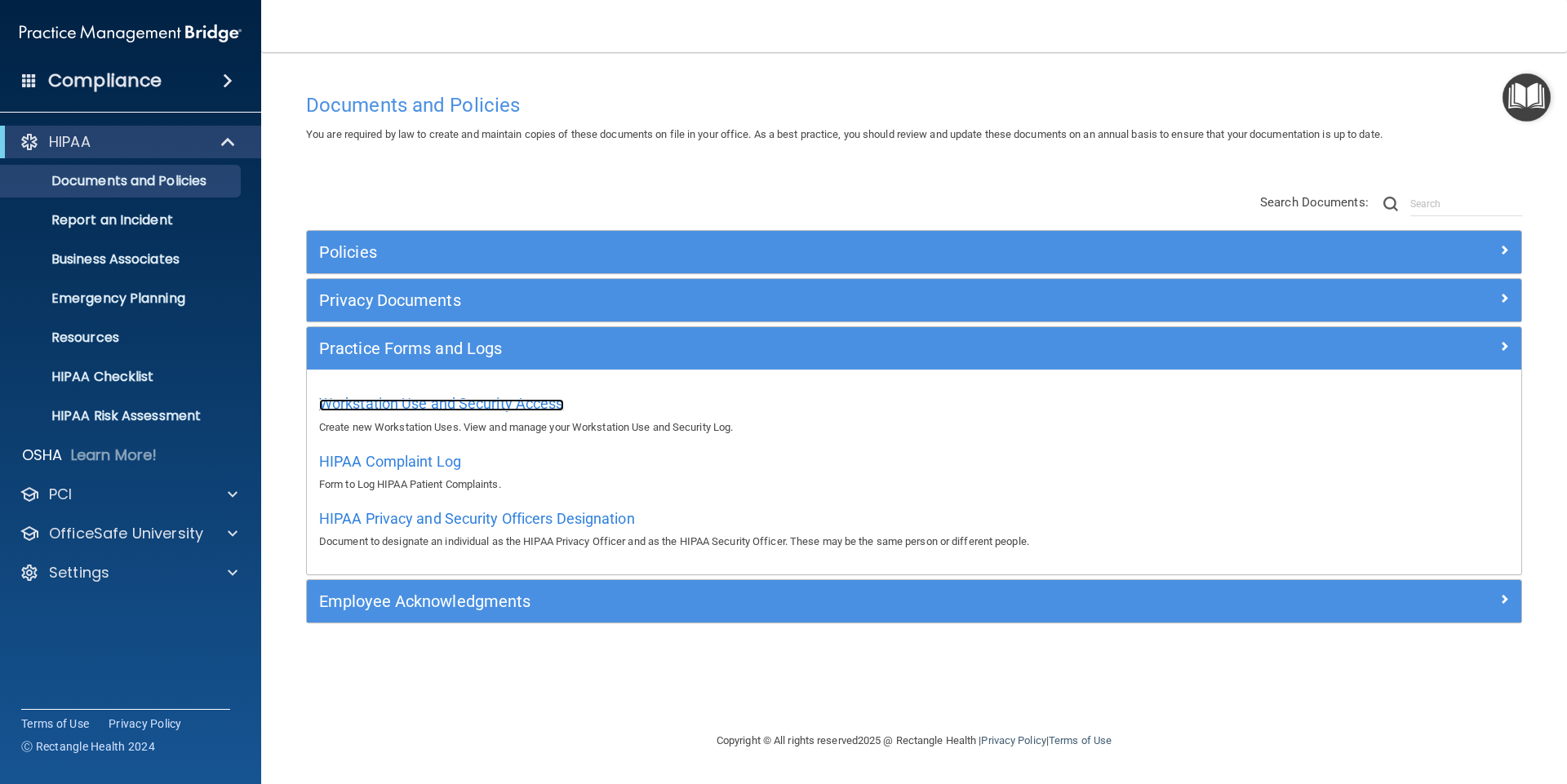
click at [459, 403] on span "Workstation Use and Security Access" at bounding box center [442, 403] width 245 height 17
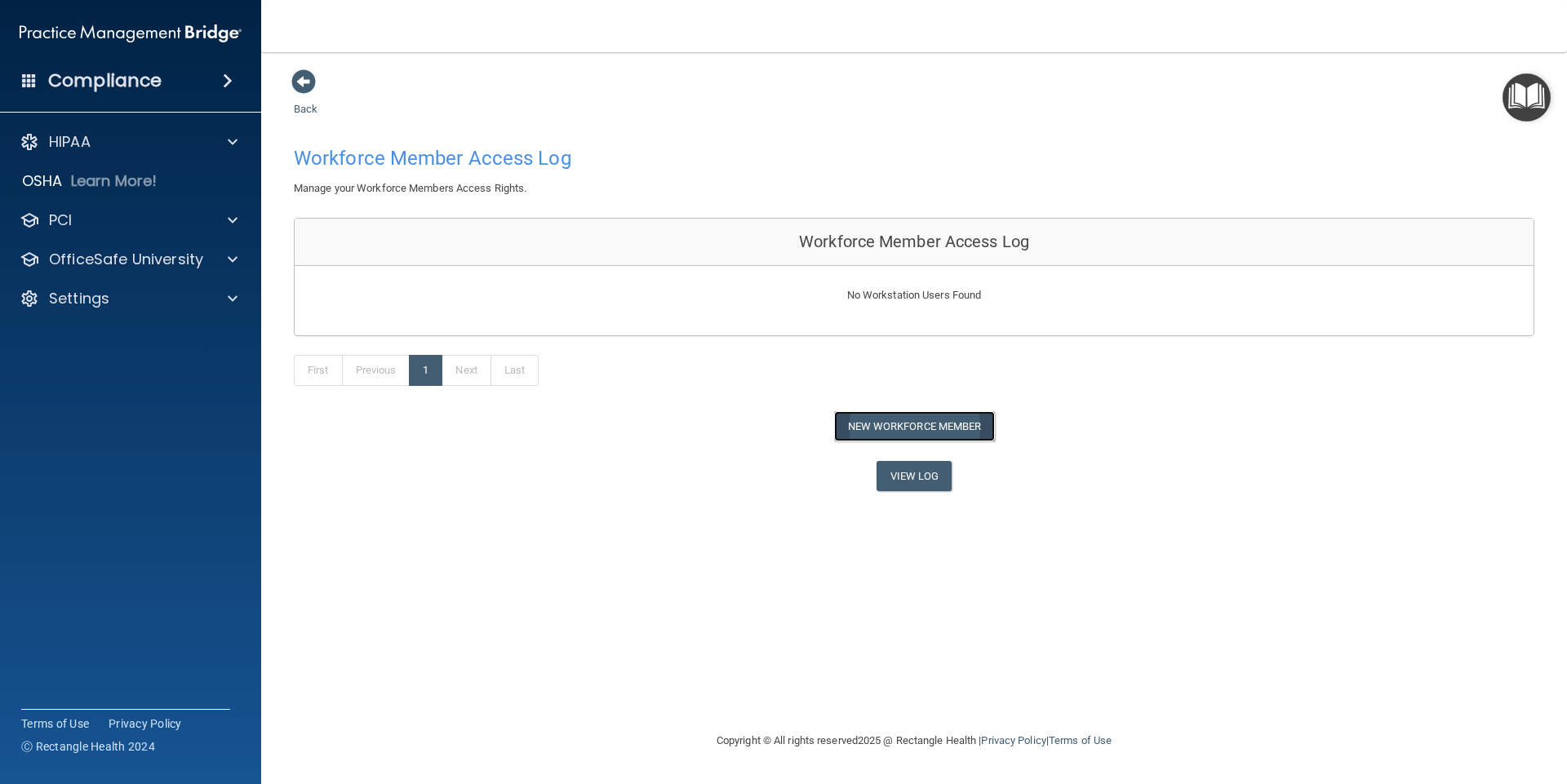
click at [892, 420] on button "New Workforce Member" at bounding box center [914, 426] width 161 height 30
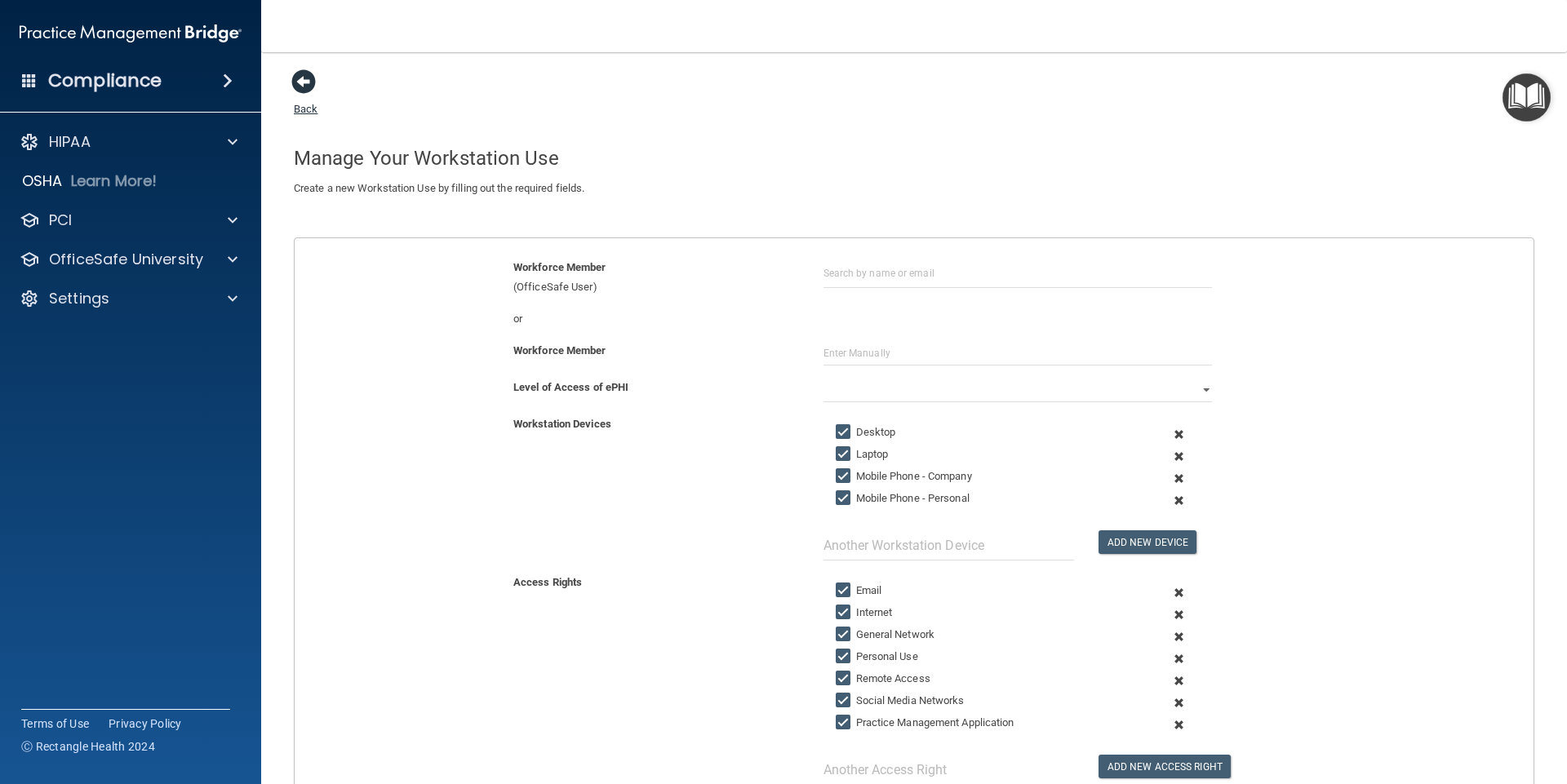
click at [309, 85] on span at bounding box center [303, 82] width 24 height 24
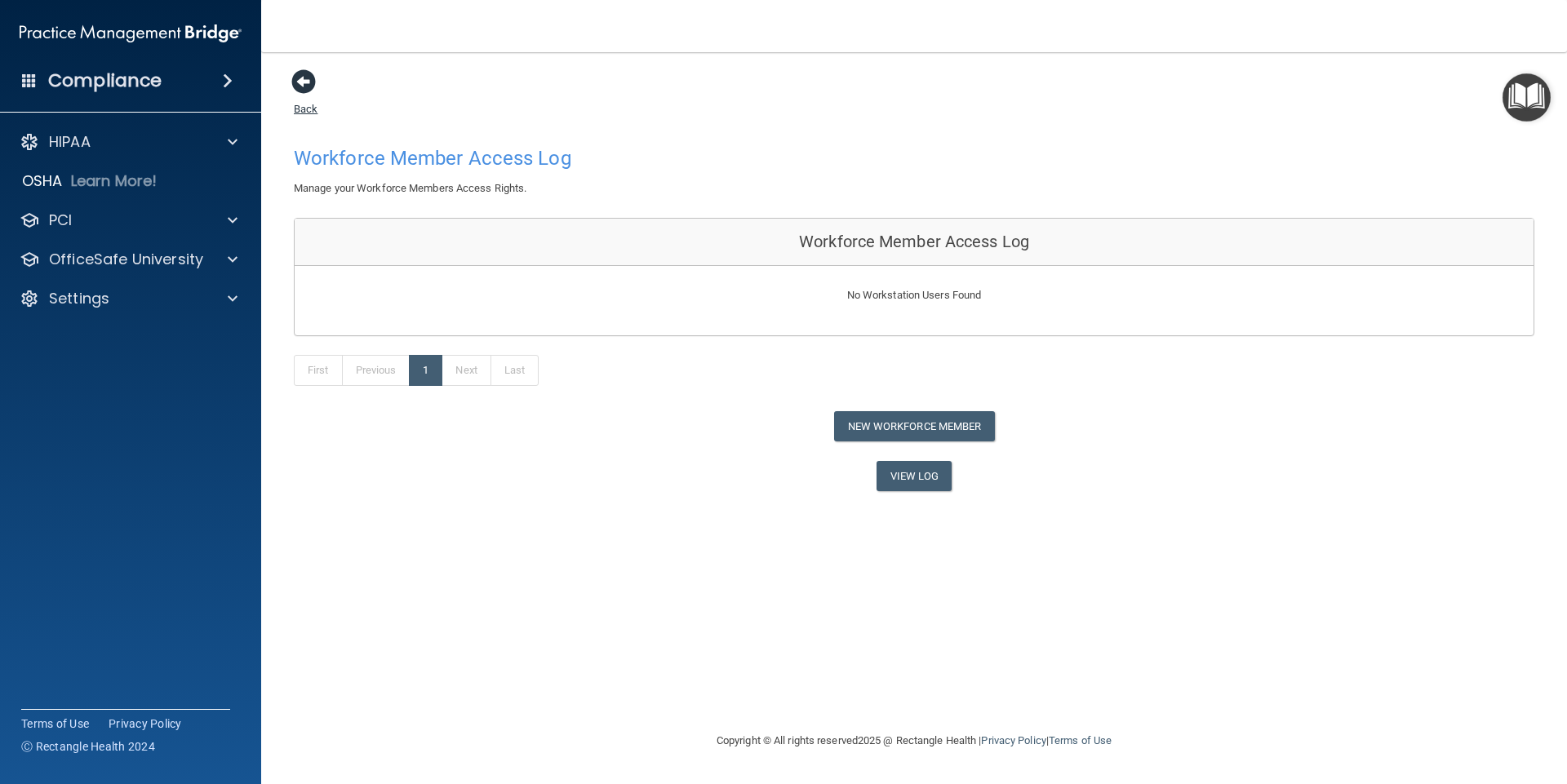
click at [307, 93] on span at bounding box center [303, 82] width 24 height 24
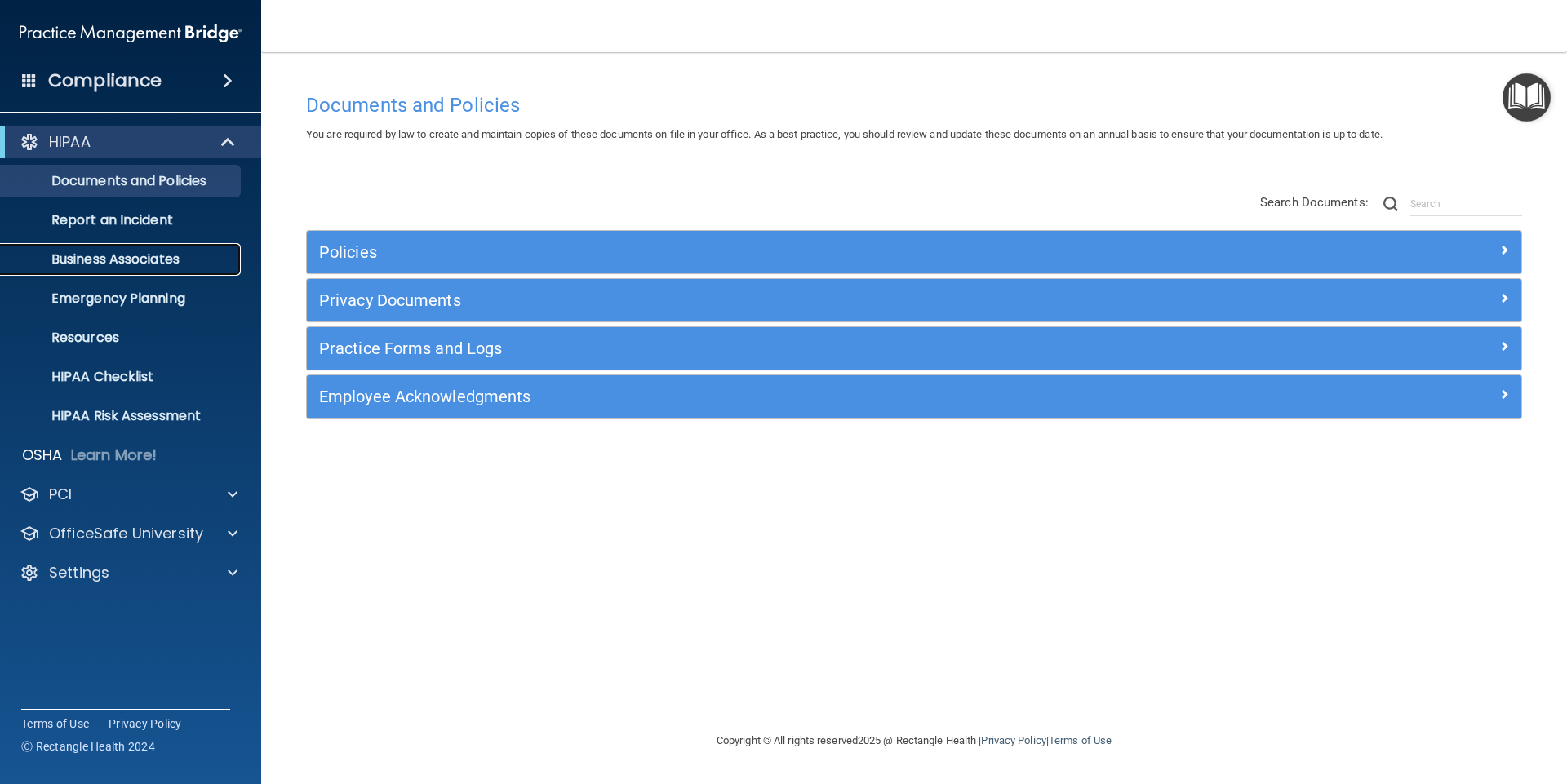
click at [107, 258] on p "Business Associates" at bounding box center [121, 259] width 223 height 16
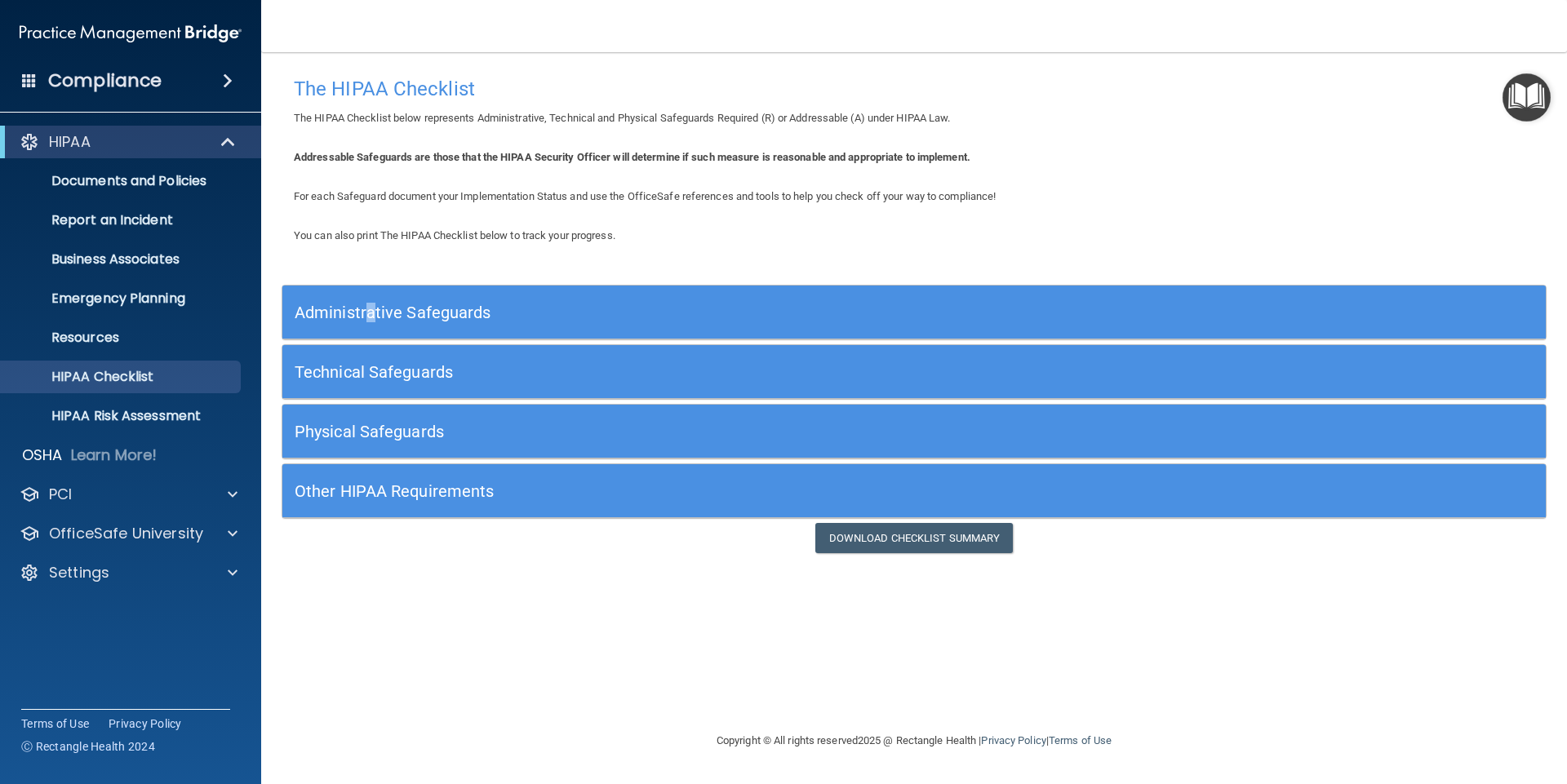
click at [370, 326] on div "Administrative Safeguards" at bounding box center [756, 312] width 947 height 37
